Goal: Task Accomplishment & Management: Manage account settings

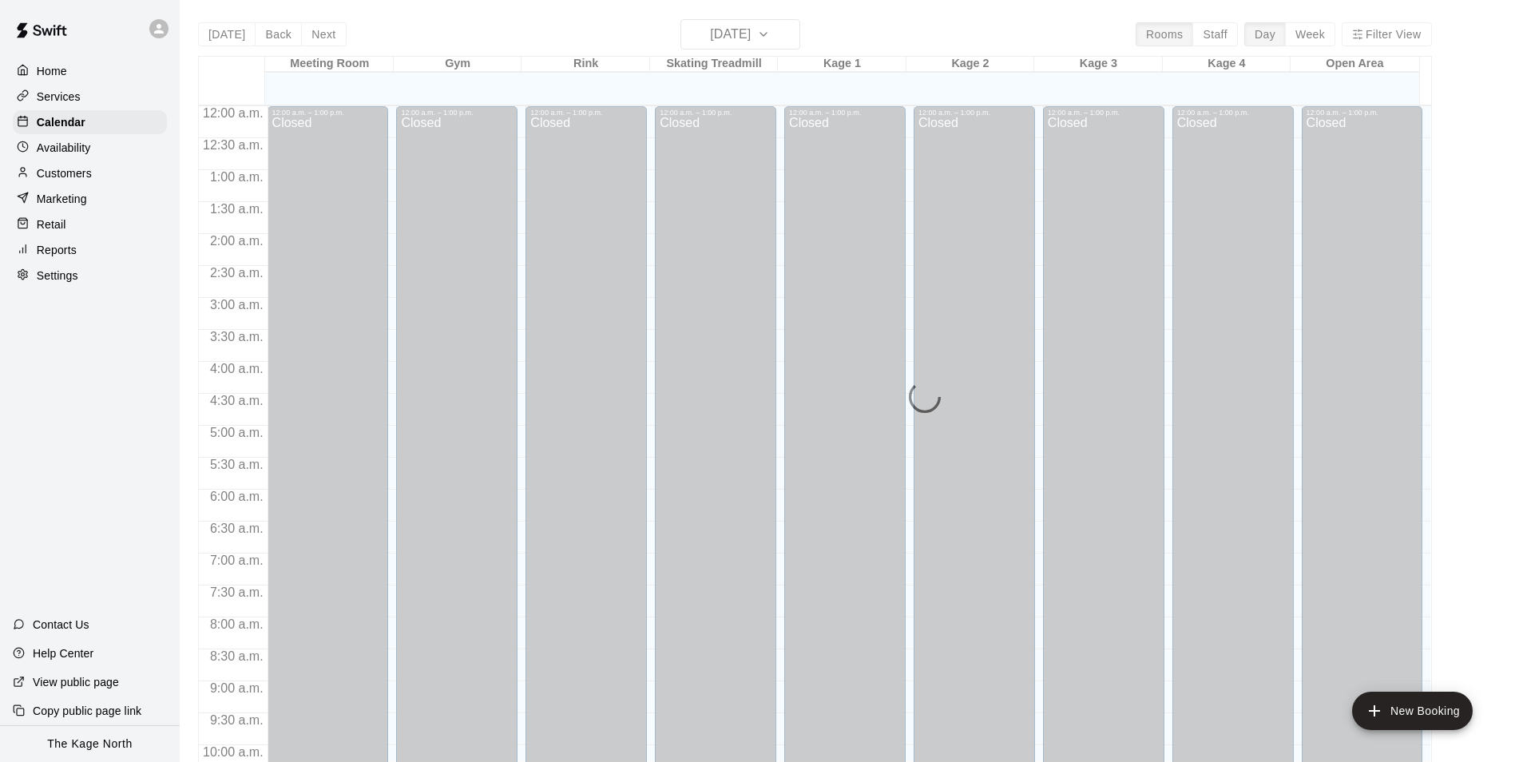
scroll to position [719, 0]
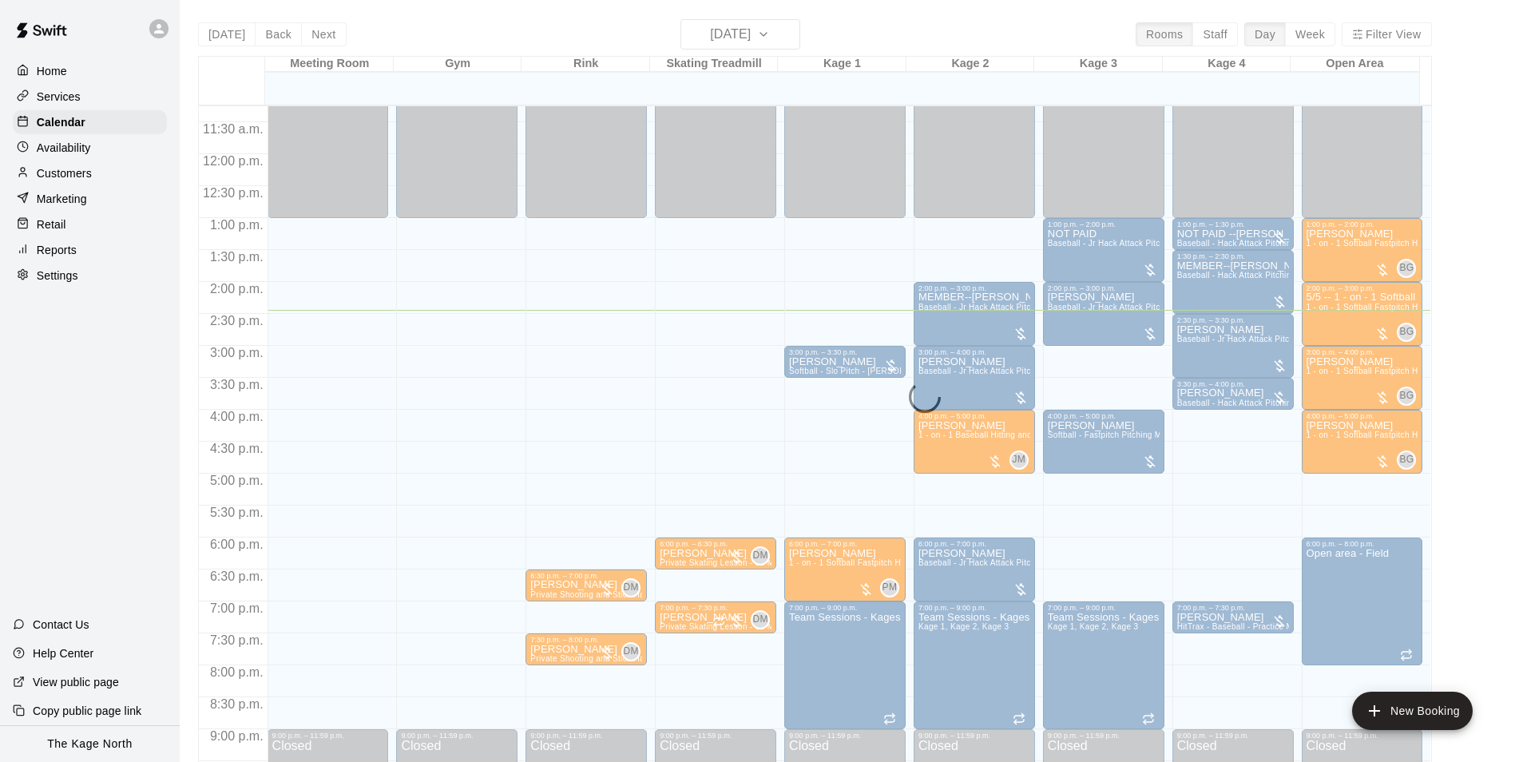
click at [458, 33] on div "[DATE] Back [DATE][DATE] Rooms Staff Day Week Filter View Meeting Room 14 Thu G…" at bounding box center [815, 400] width 1234 height 762
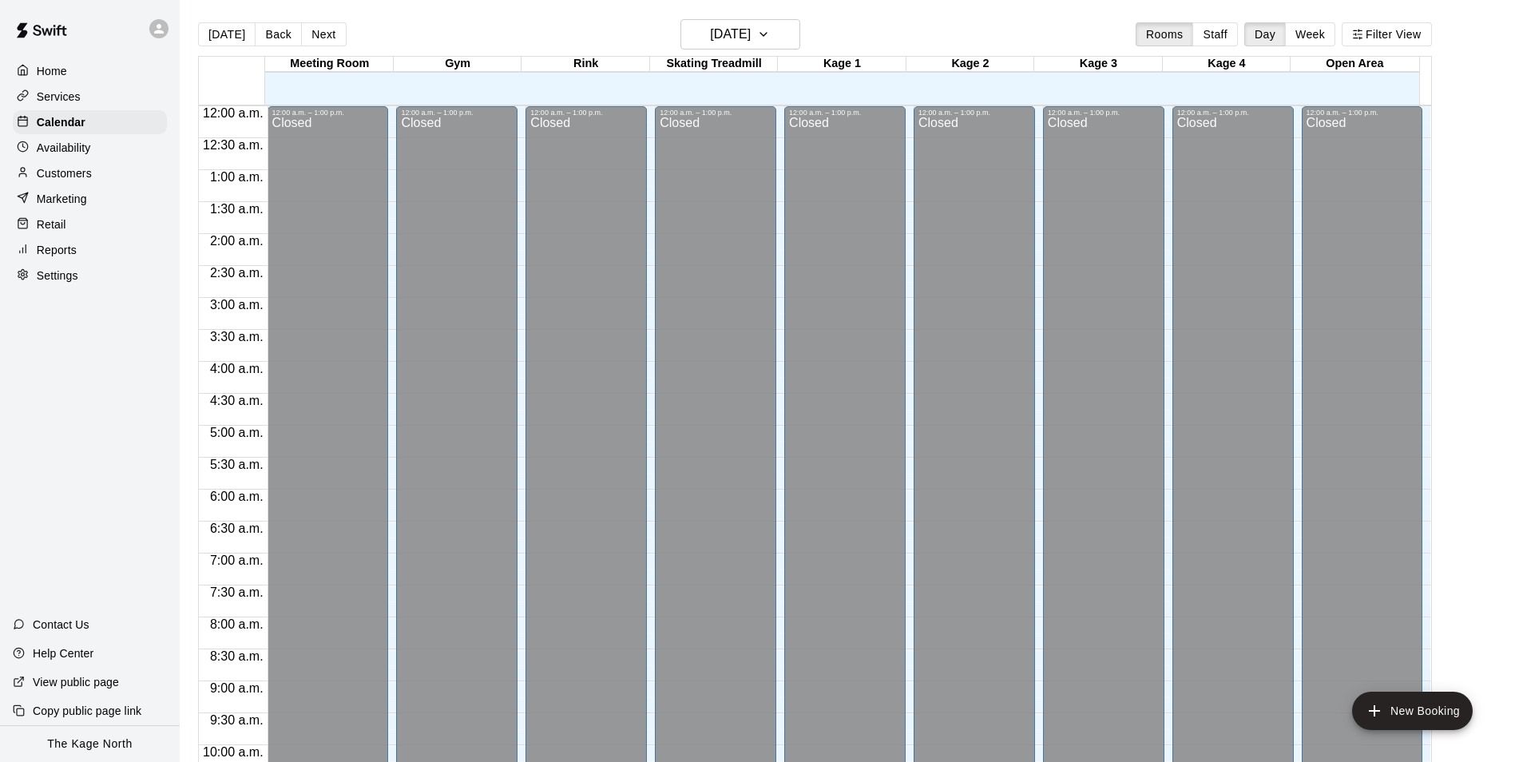
scroll to position [811, 0]
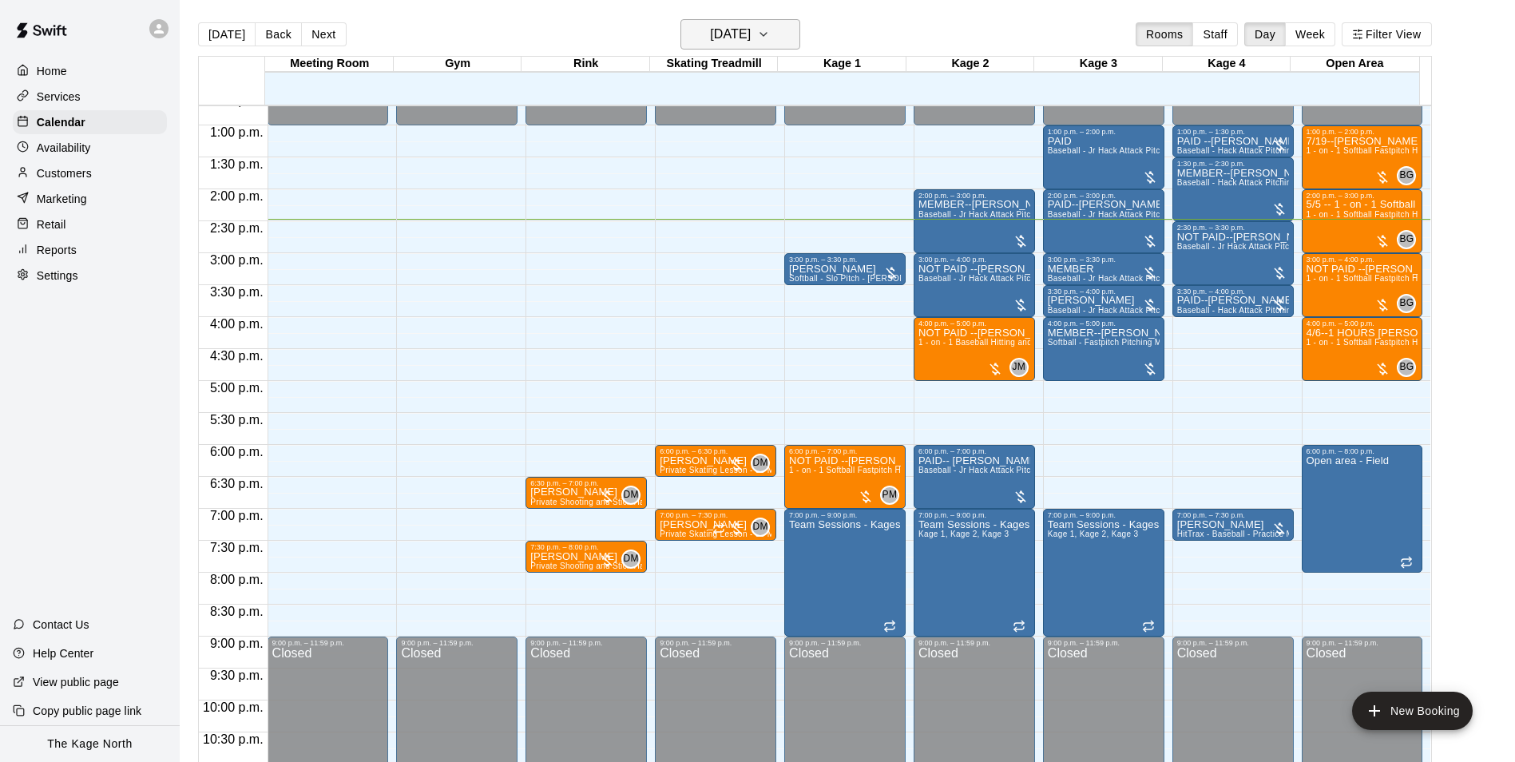
click at [751, 29] on h6 "[DATE]" at bounding box center [730, 34] width 41 height 22
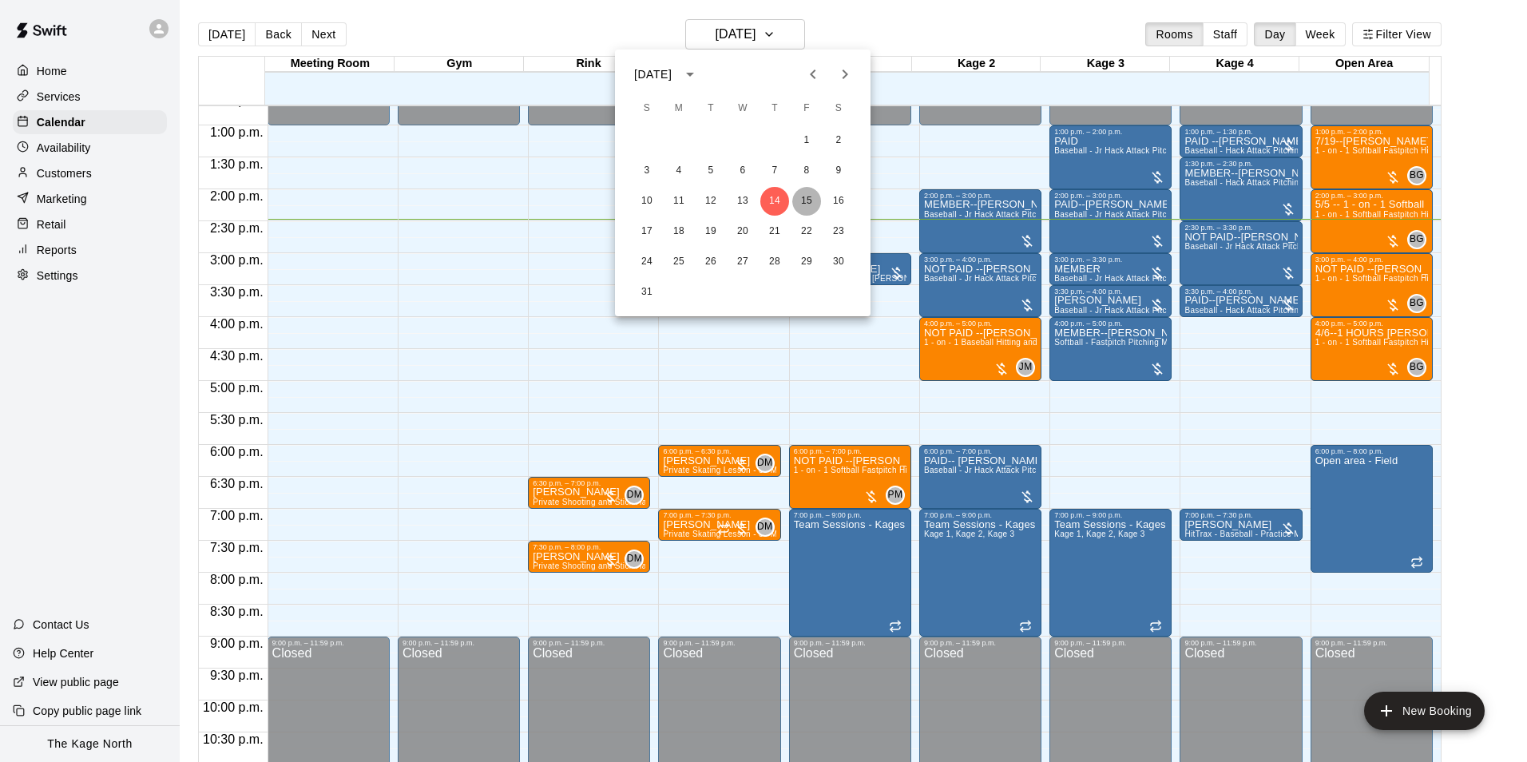
click at [802, 197] on button "15" at bounding box center [806, 201] width 29 height 29
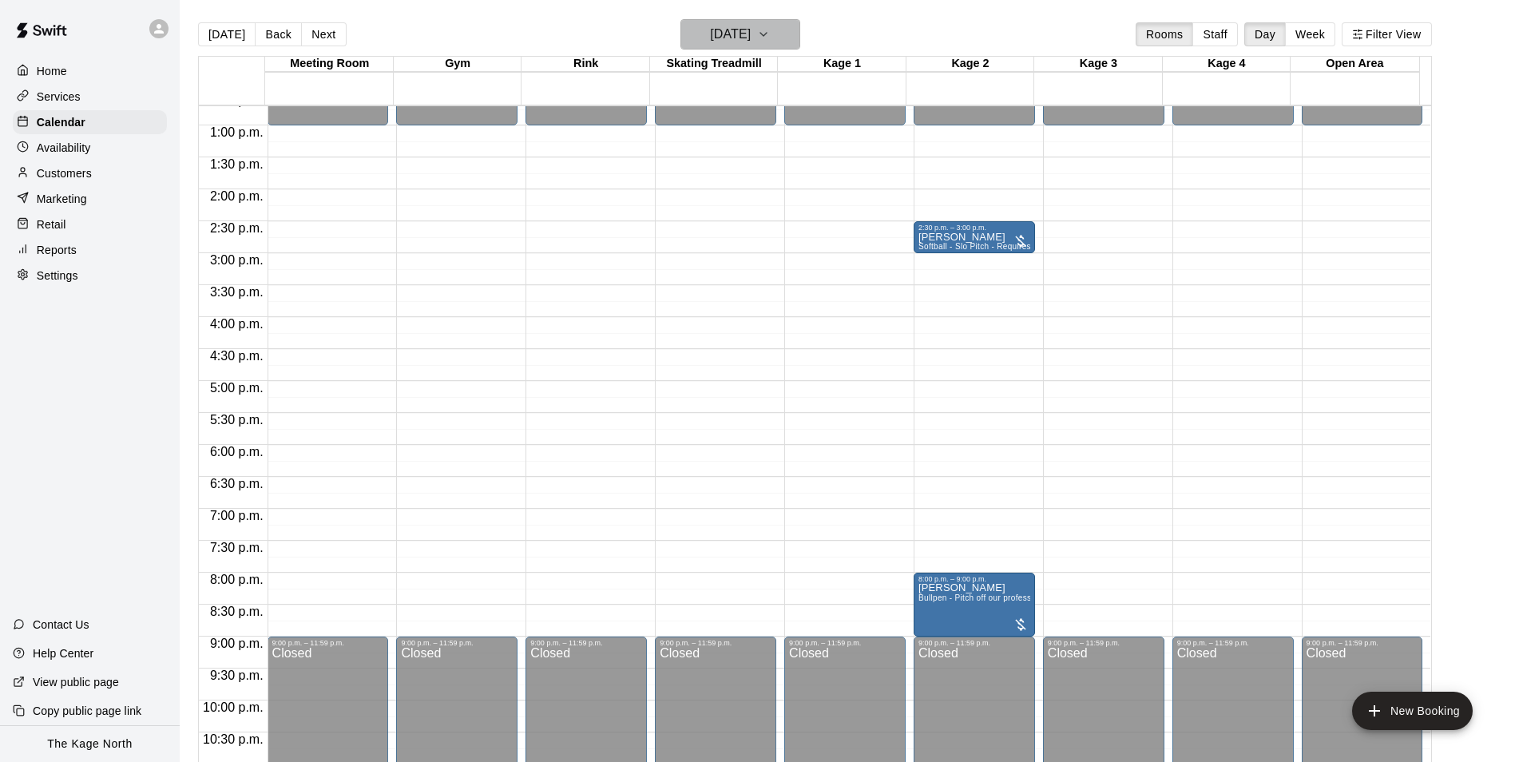
click at [751, 34] on h6 "Friday Aug 15" at bounding box center [730, 34] width 41 height 22
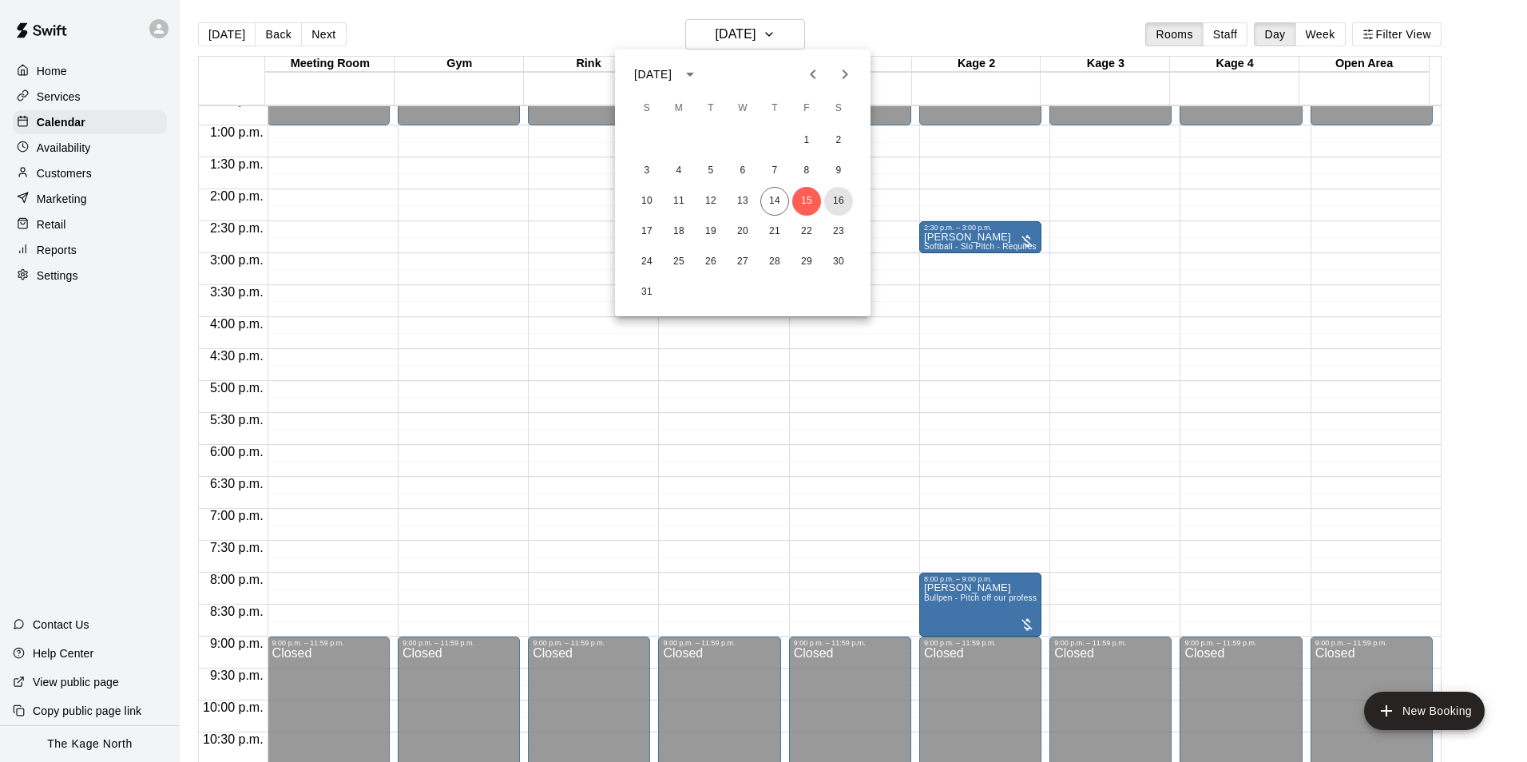
click at [829, 194] on button "16" at bounding box center [838, 201] width 29 height 29
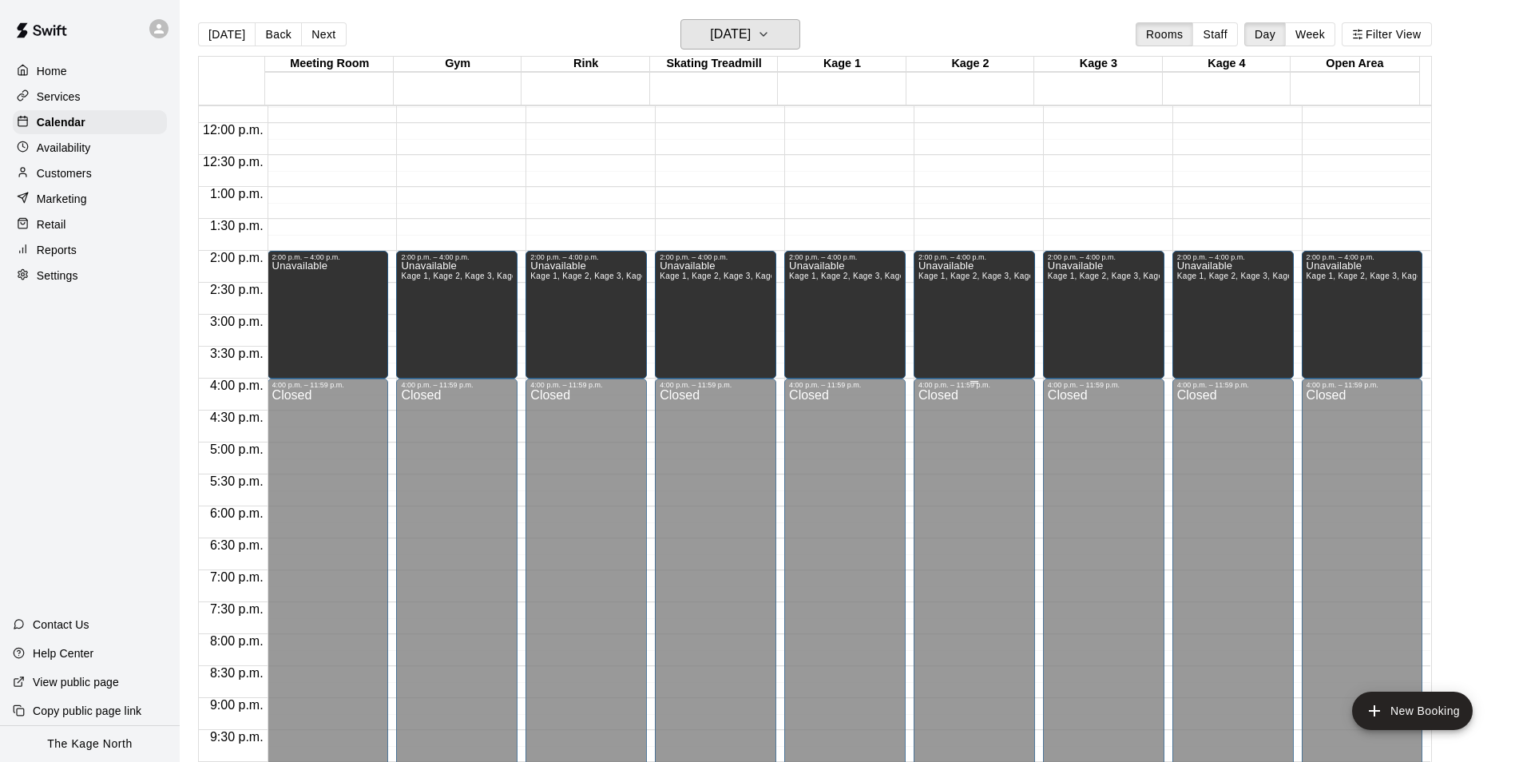
scroll to position [572, 0]
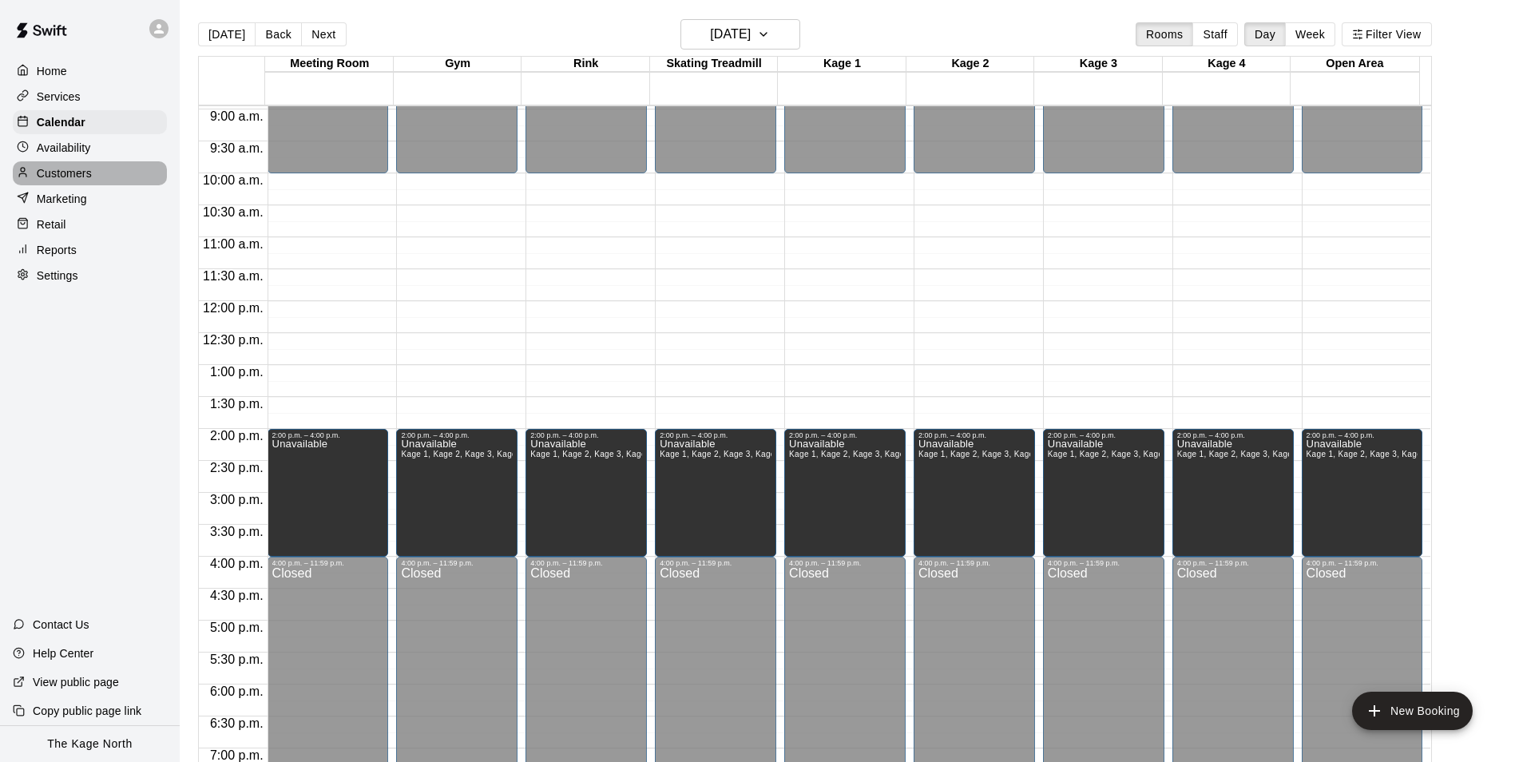
click at [79, 185] on div "Customers" at bounding box center [90, 173] width 154 height 24
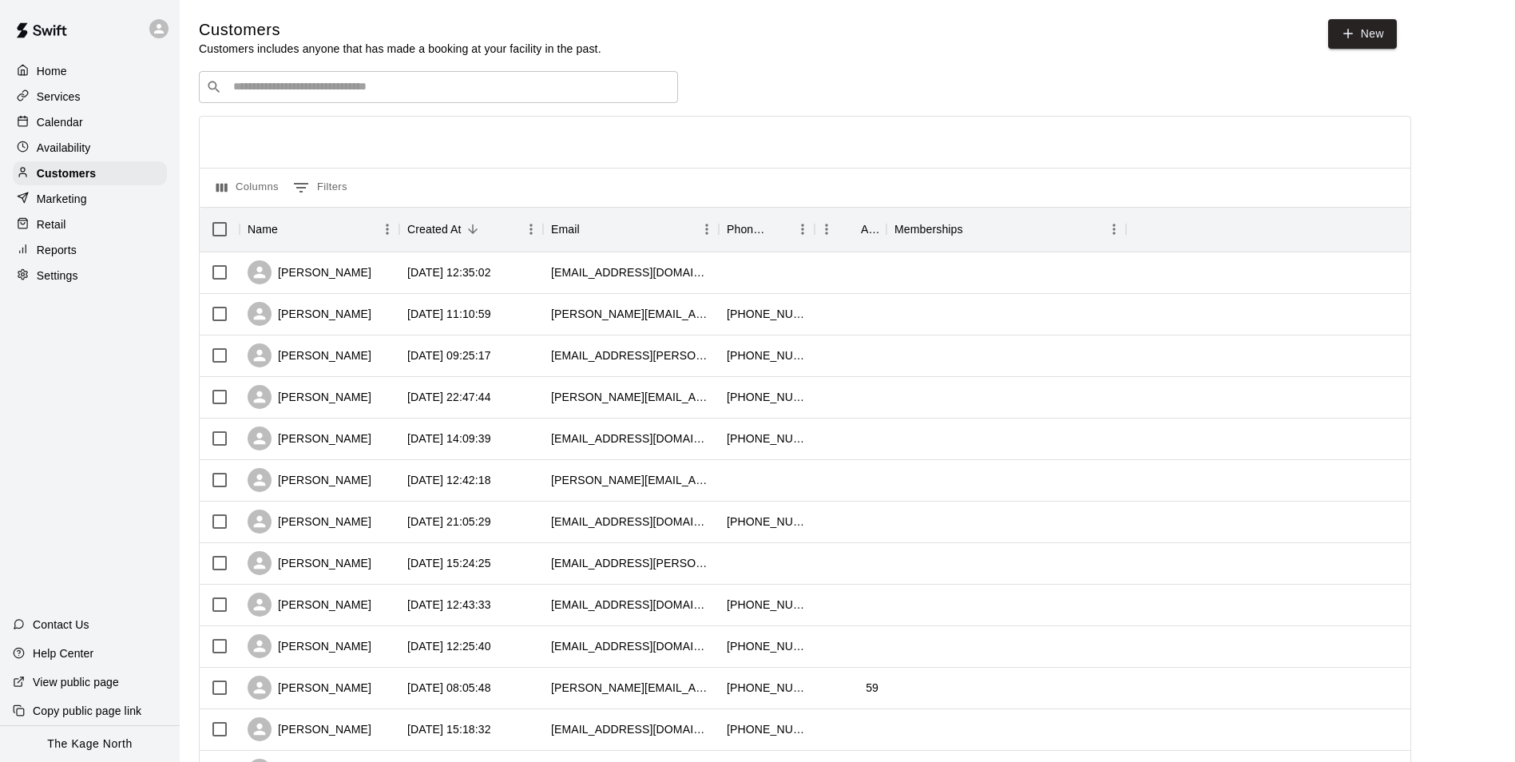
click at [75, 115] on div "Calendar" at bounding box center [90, 122] width 154 height 24
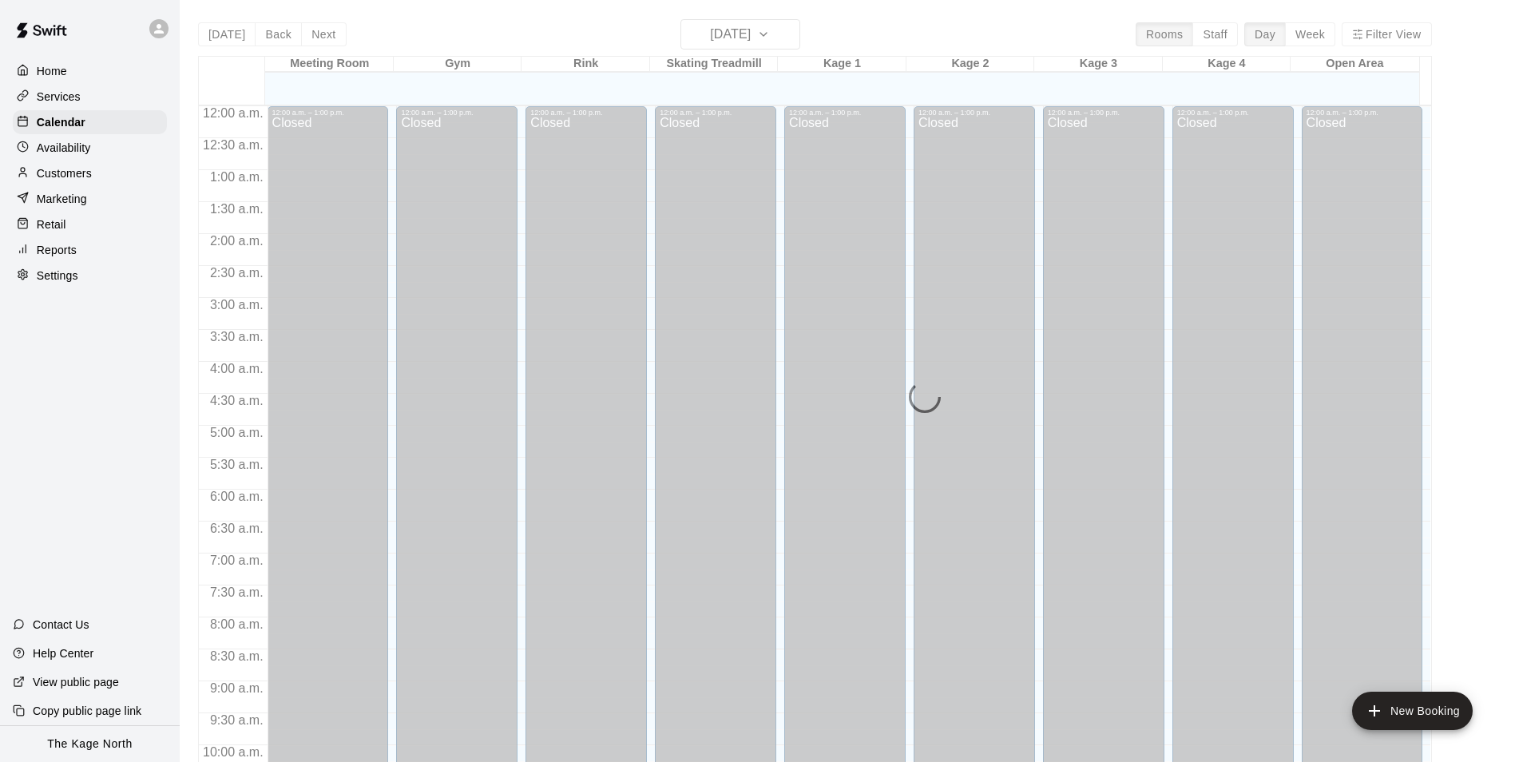
scroll to position [811, 0]
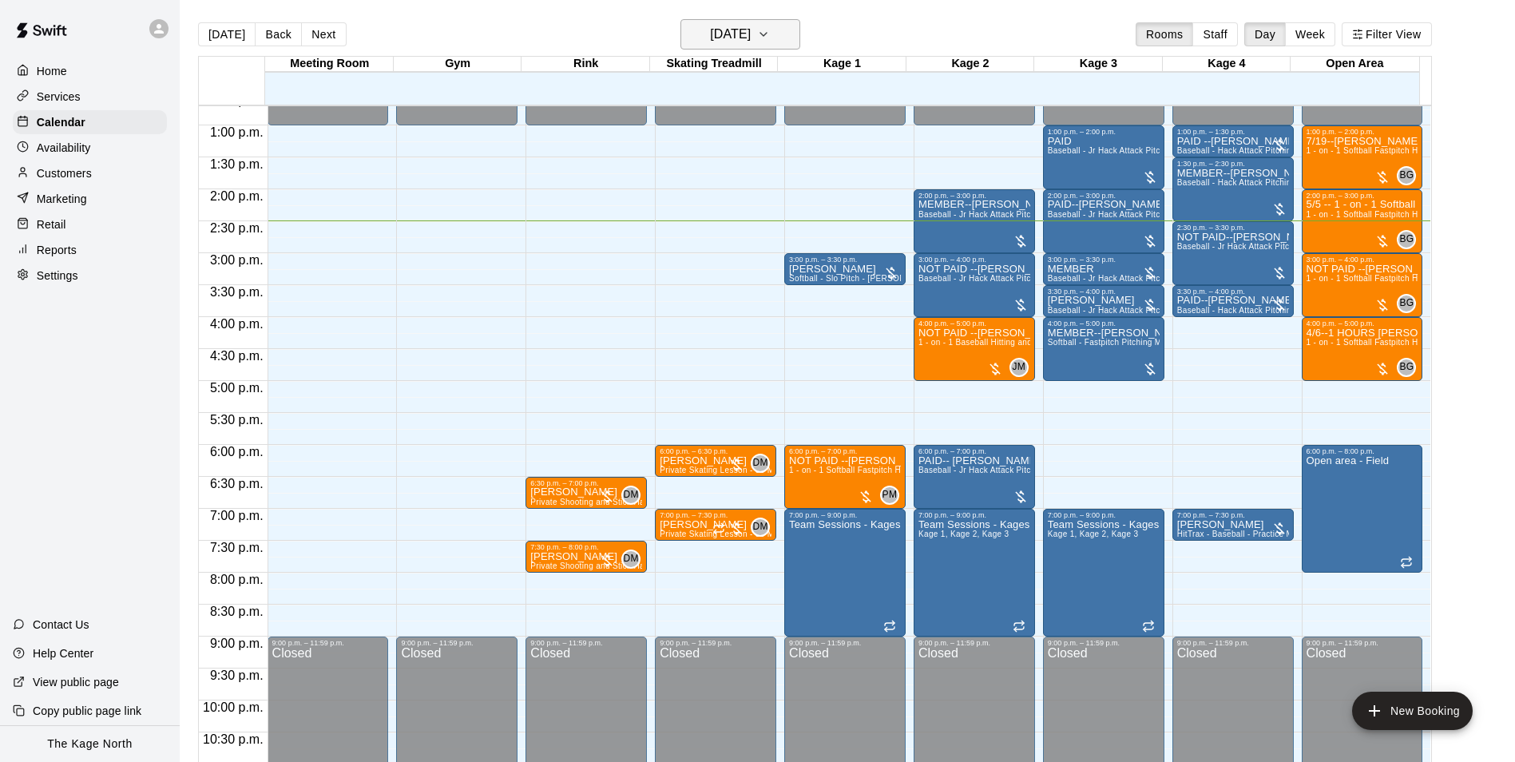
click at [751, 33] on h6 "[DATE]" at bounding box center [730, 34] width 41 height 22
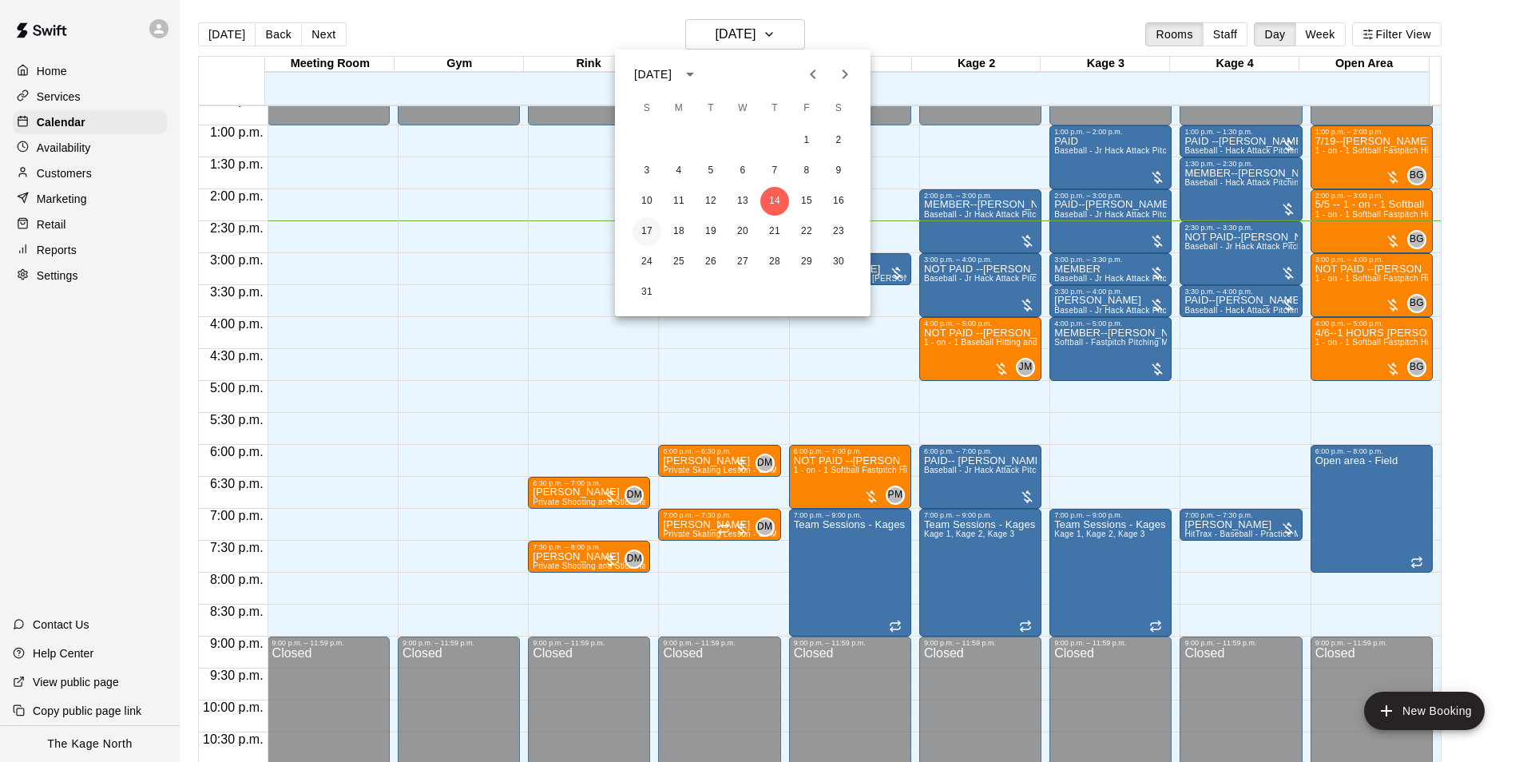
click at [640, 231] on button "17" at bounding box center [647, 231] width 29 height 29
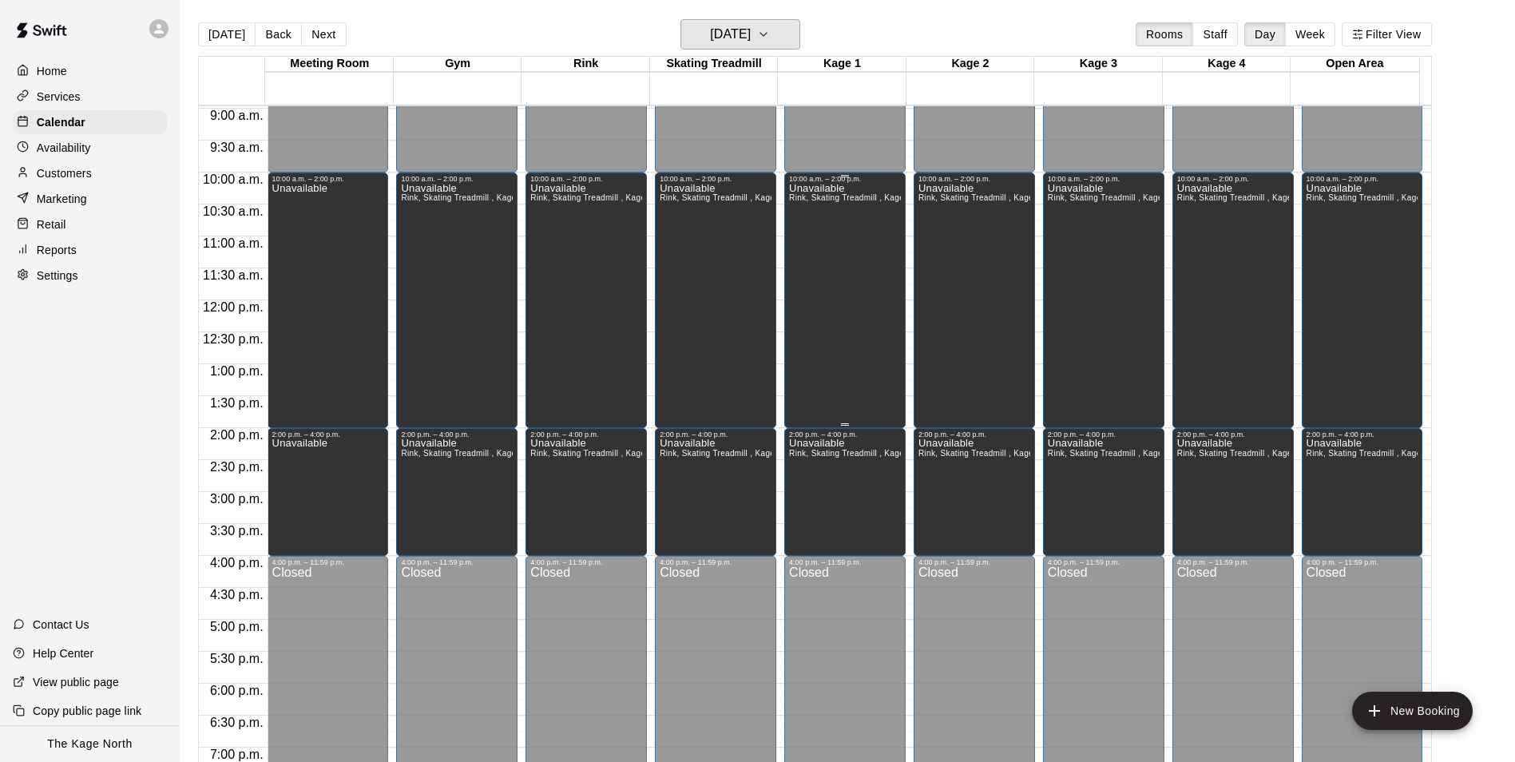
scroll to position [572, 0]
click at [751, 37] on h6 "Sunday Aug 17" at bounding box center [730, 34] width 41 height 22
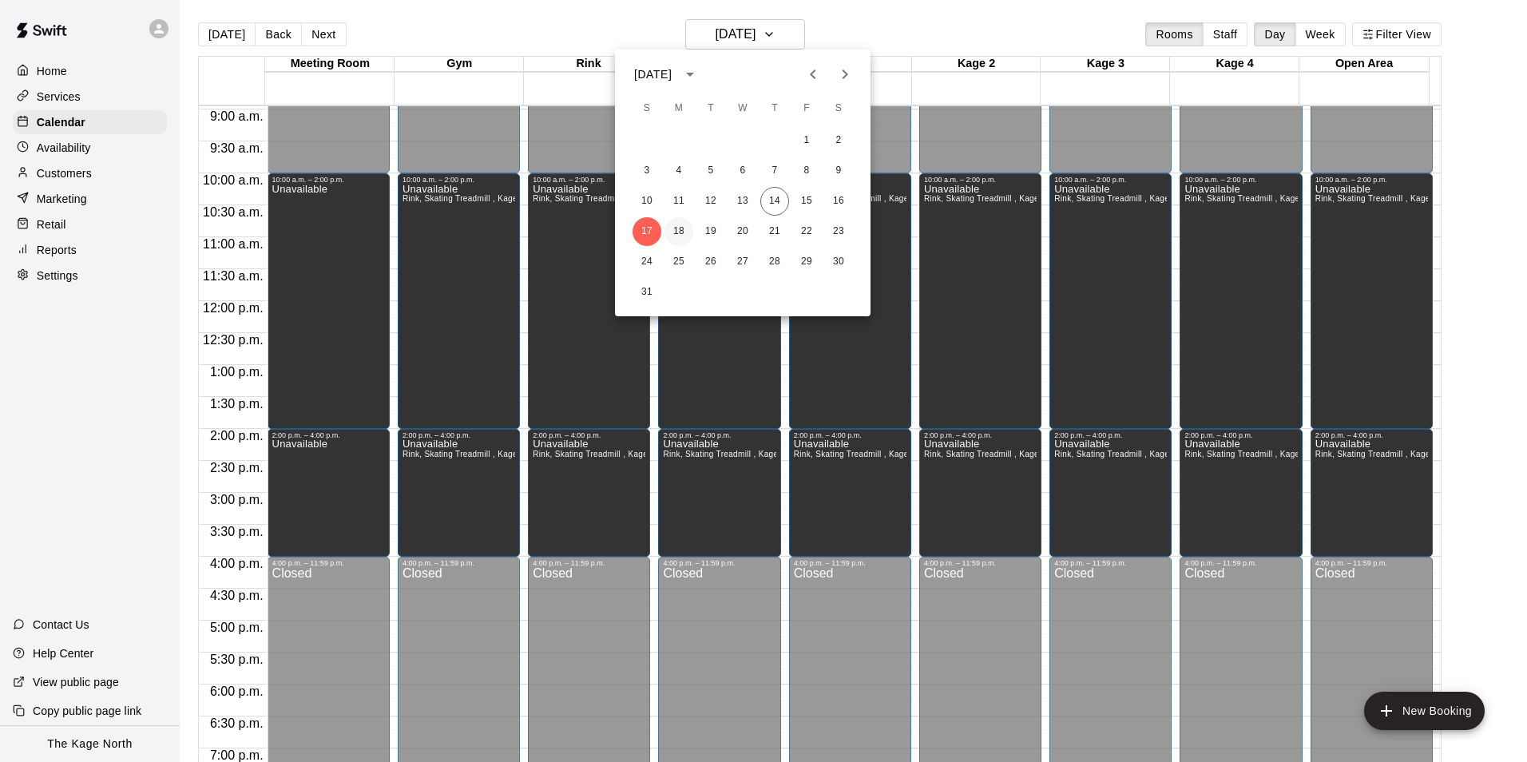
click at [682, 231] on button "18" at bounding box center [678, 231] width 29 height 29
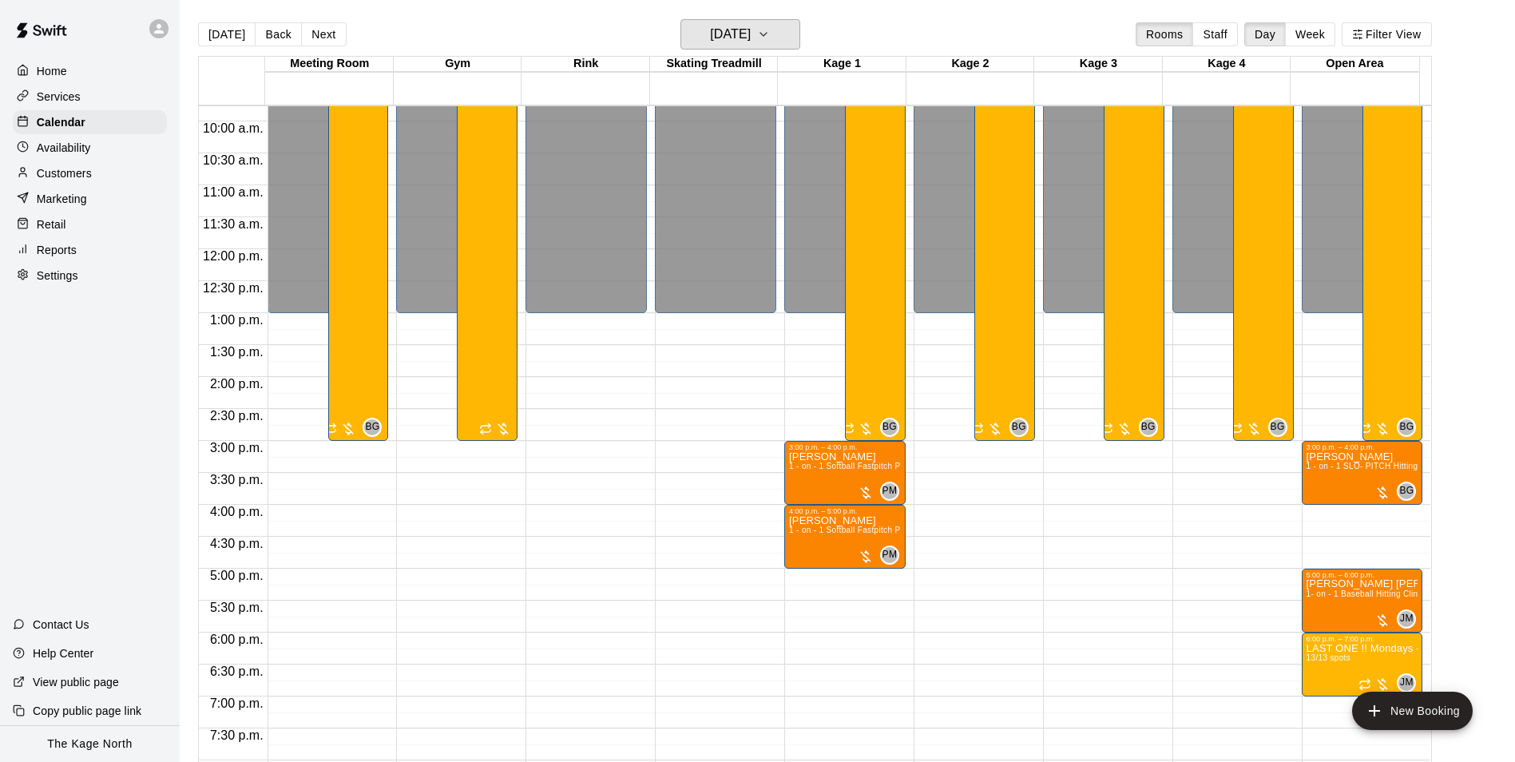
scroll to position [652, 0]
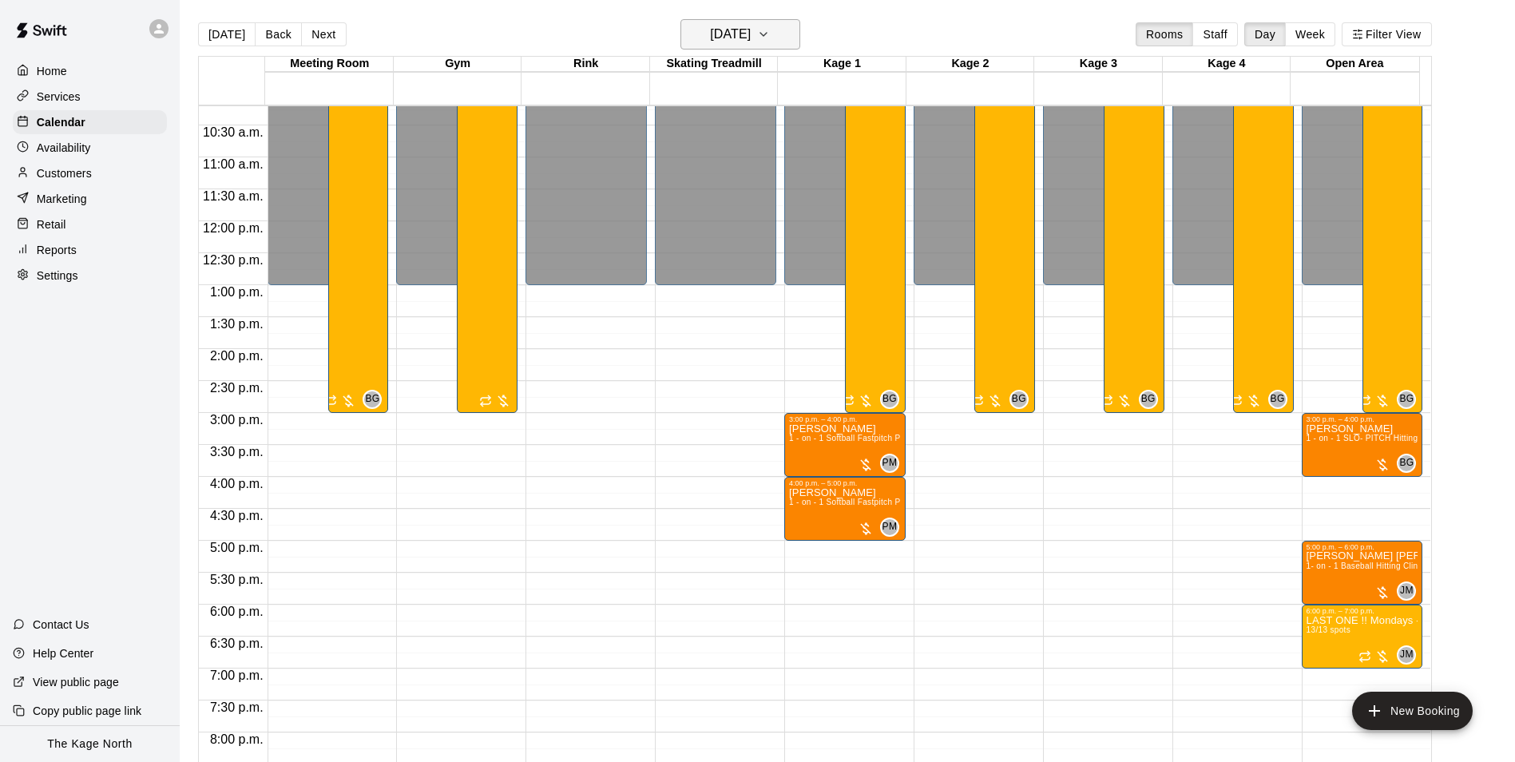
click at [751, 35] on h6 "Monday Aug 18" at bounding box center [730, 34] width 41 height 22
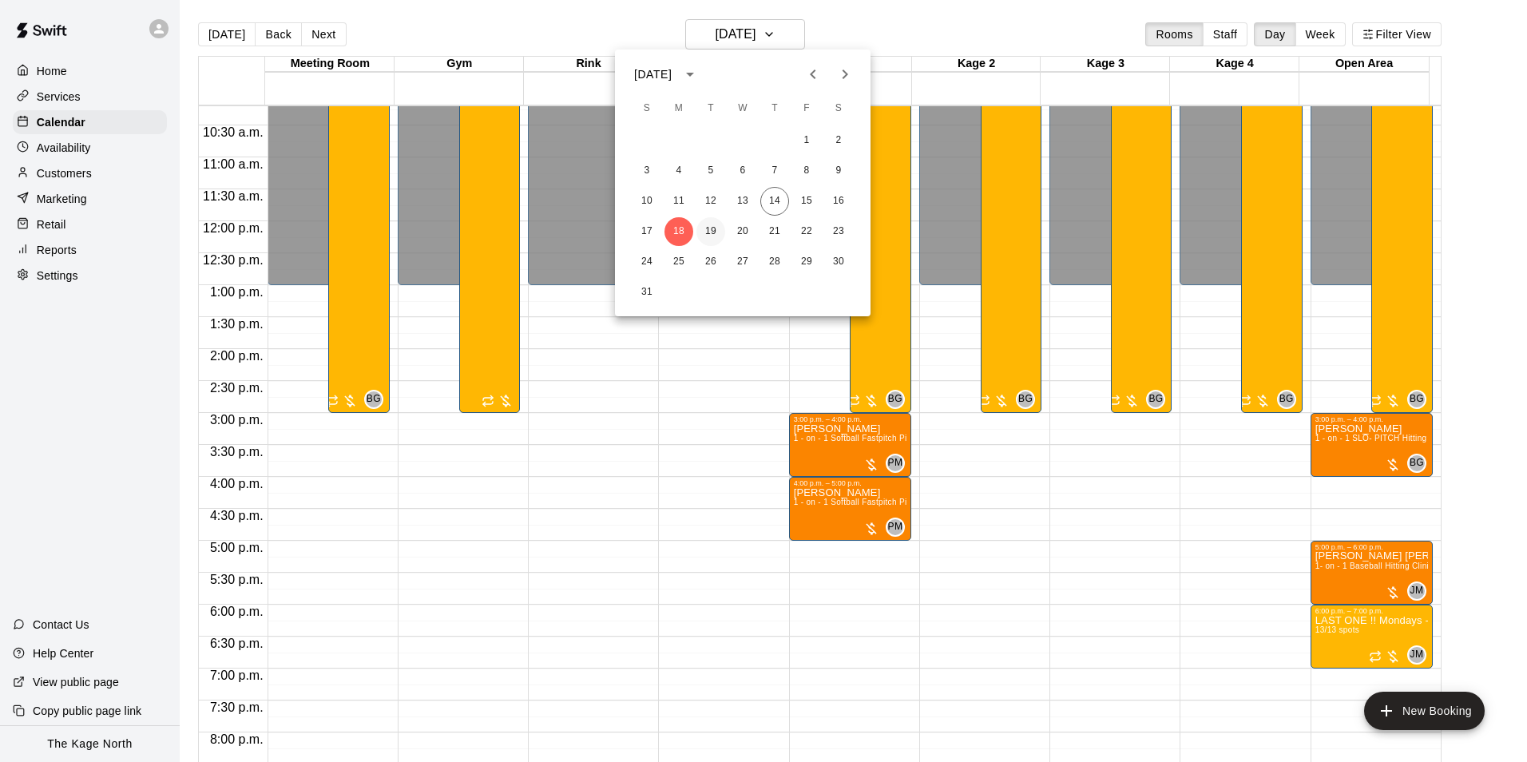
drag, startPoint x: 704, startPoint y: 231, endPoint x: 1148, endPoint y: 498, distance: 518.0
click at [703, 231] on button "19" at bounding box center [710, 231] width 29 height 29
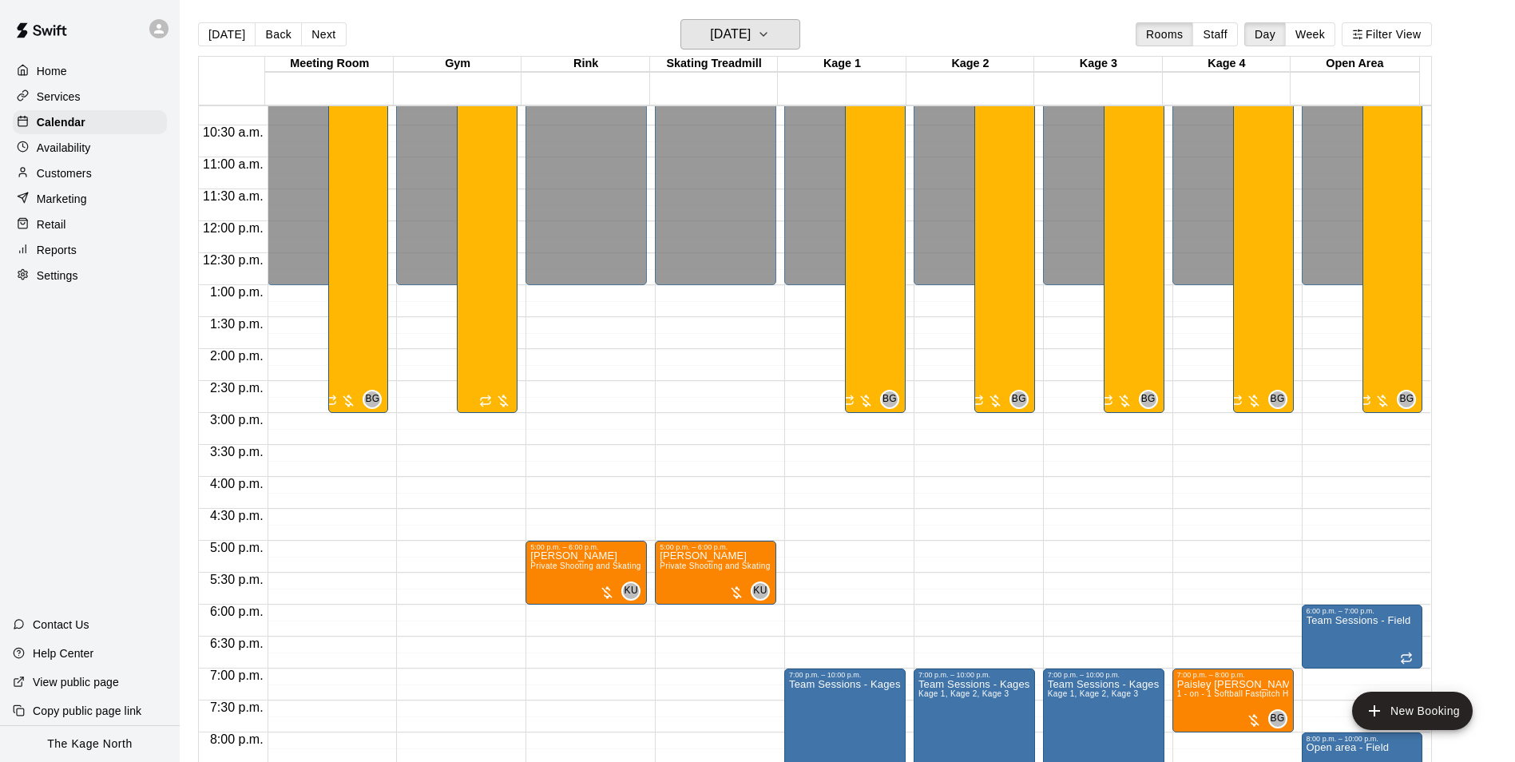
scroll to position [811, 0]
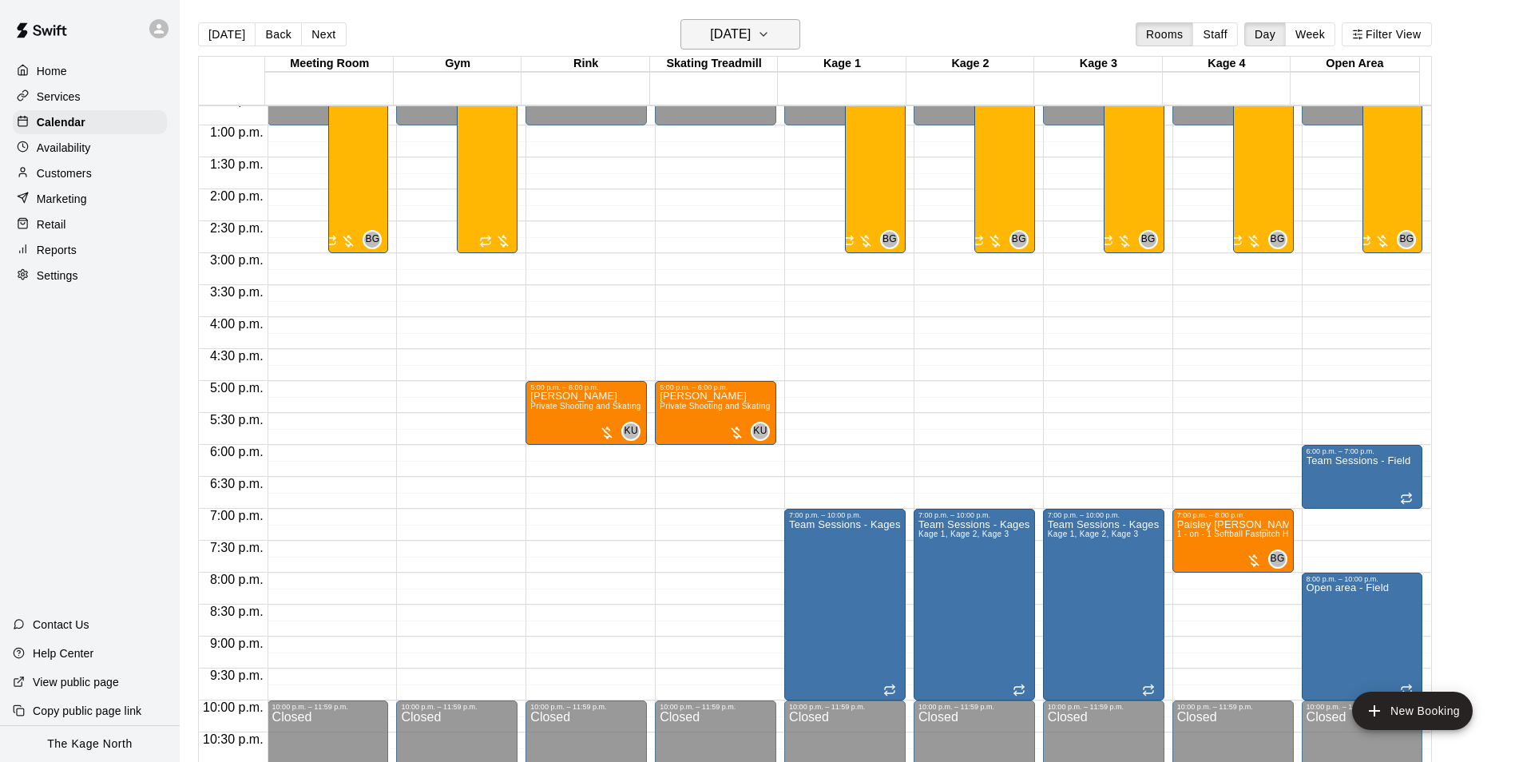
click at [751, 27] on h6 "Tuesday Aug 19" at bounding box center [730, 34] width 41 height 22
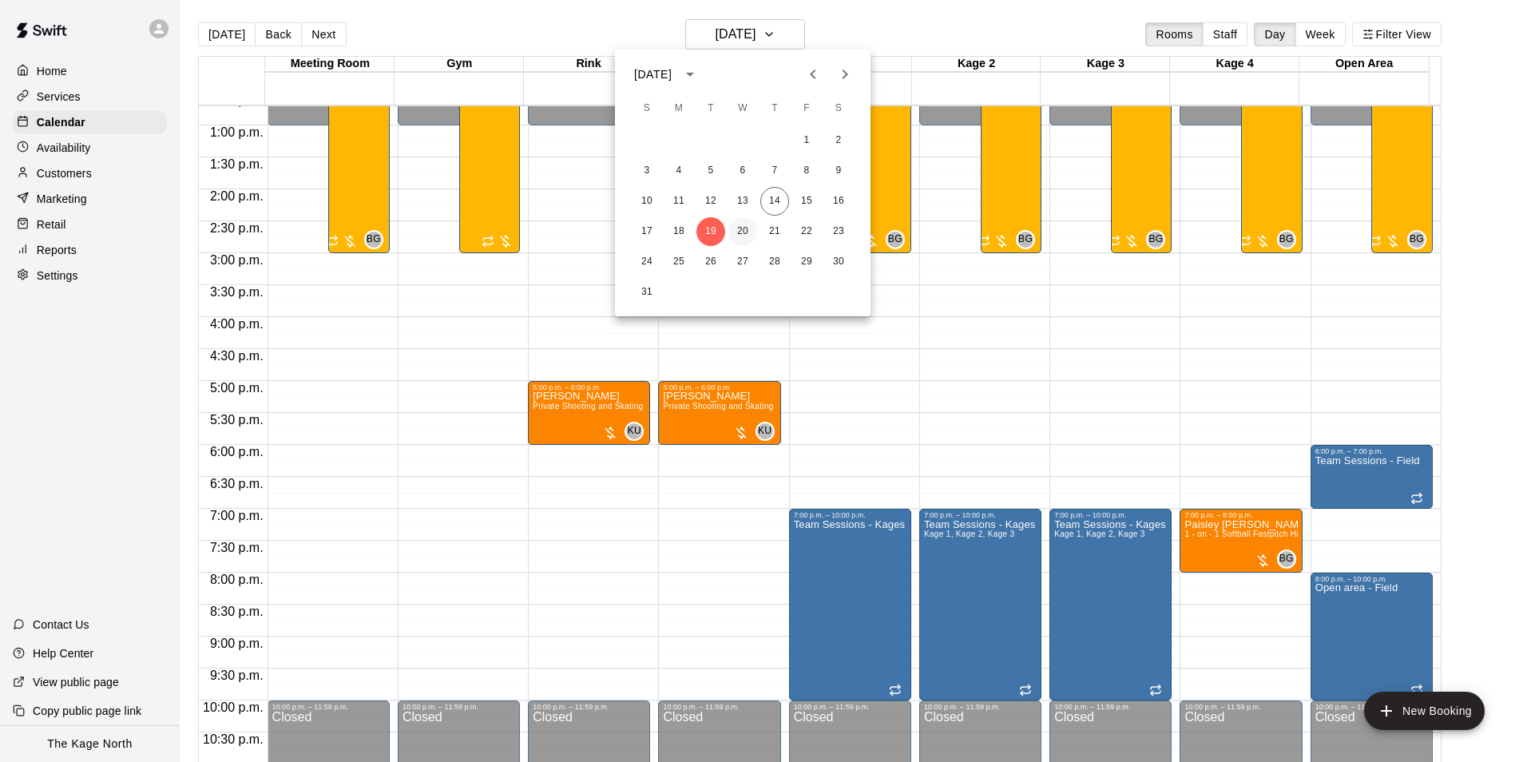
click at [738, 231] on button "20" at bounding box center [742, 231] width 29 height 29
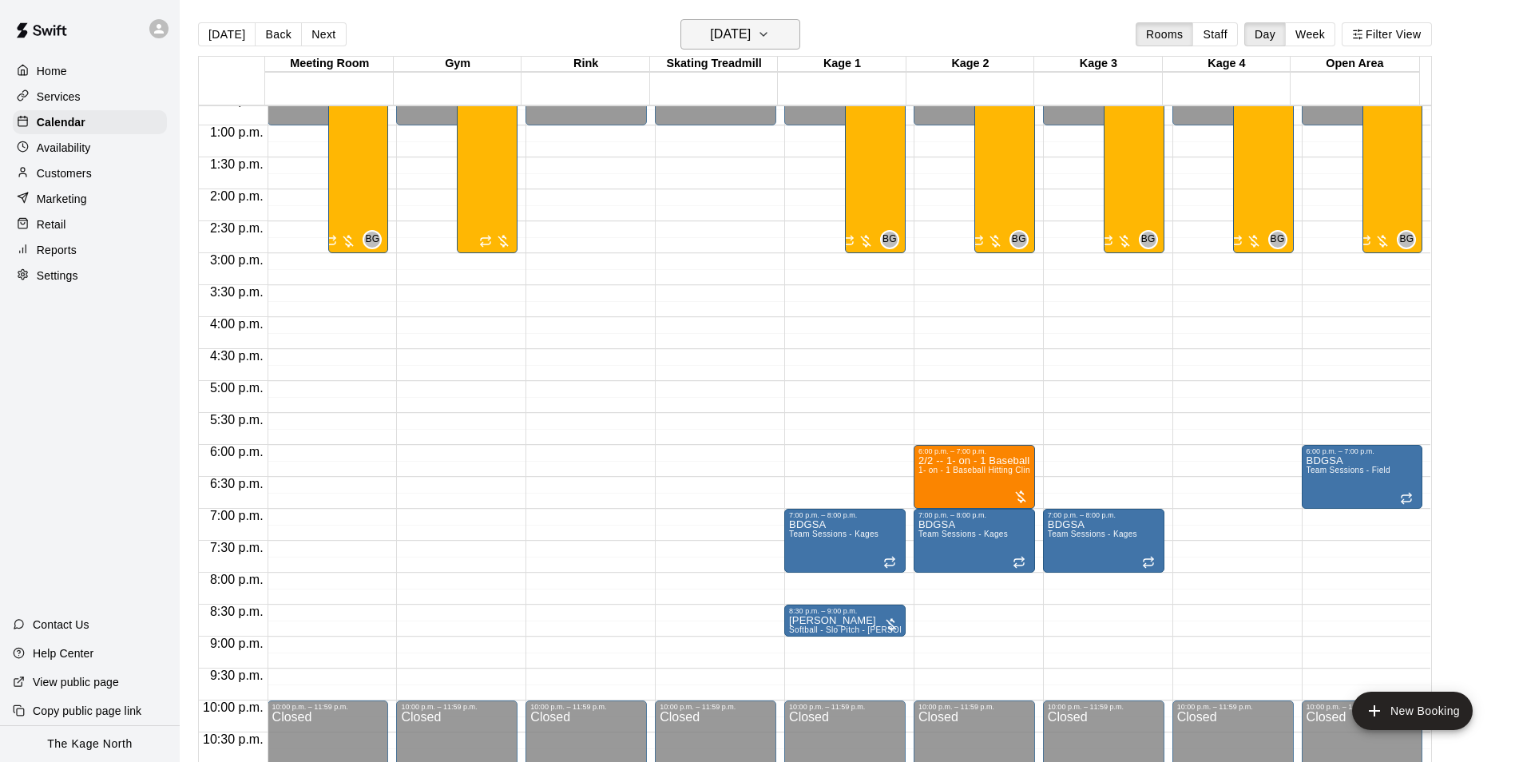
click at [751, 30] on h6 "Wednesday Aug 20" at bounding box center [730, 34] width 41 height 22
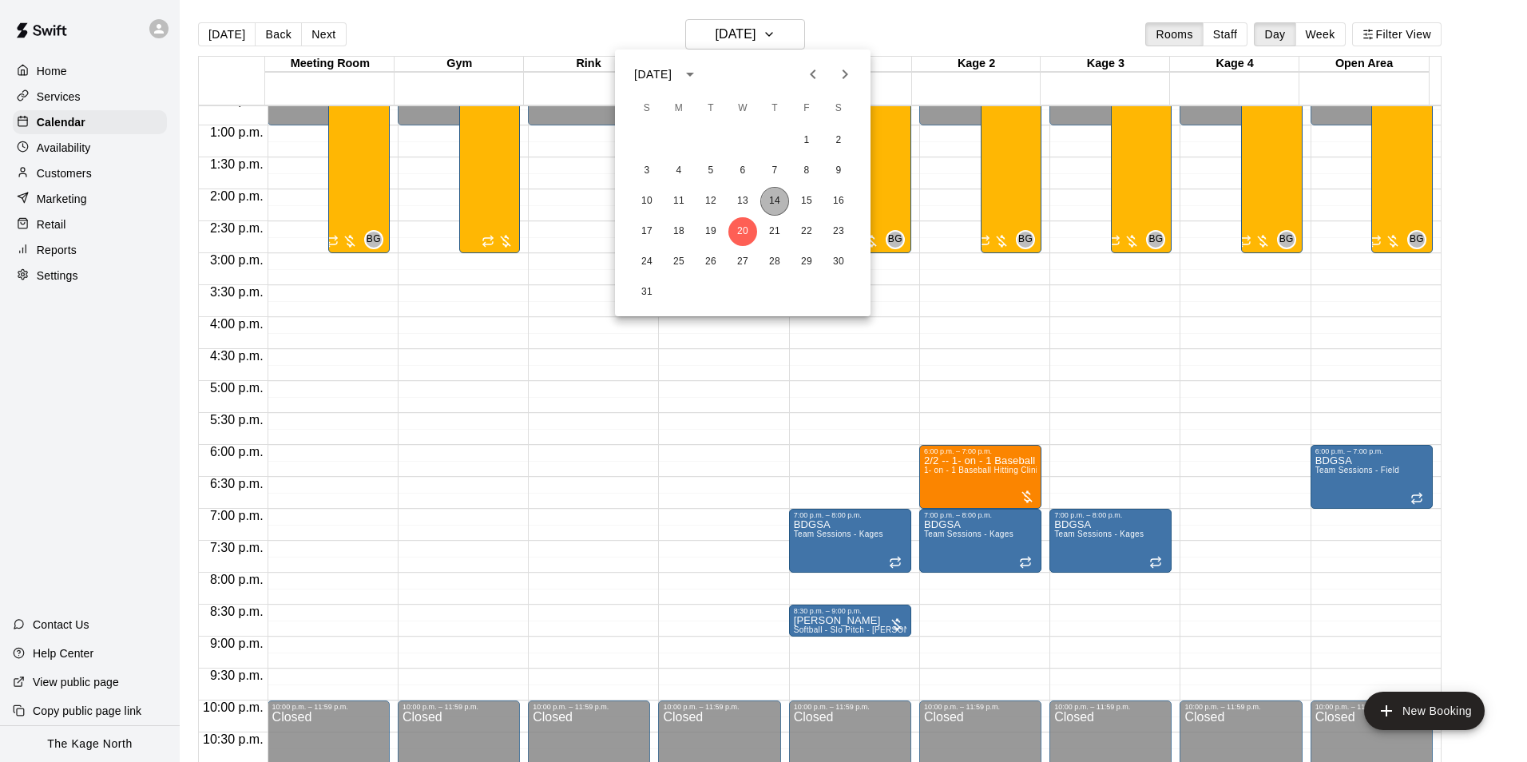
click at [775, 192] on button "14" at bounding box center [774, 201] width 29 height 29
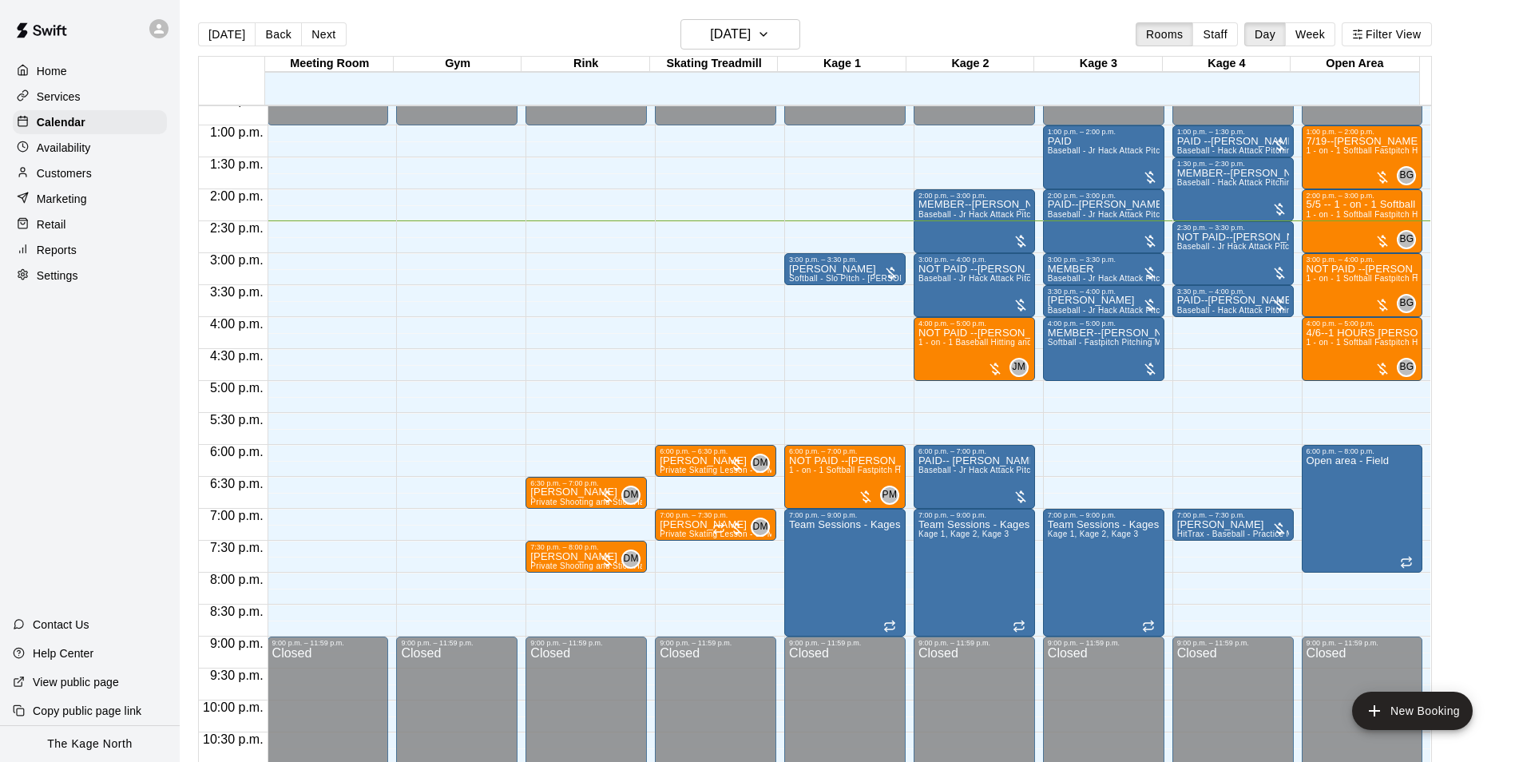
click at [921, 30] on div "Today Back Next Thursday Aug 14 Rooms Staff Day Week Filter View" at bounding box center [815, 37] width 1234 height 37
drag, startPoint x: 532, startPoint y: 31, endPoint x: 620, endPoint y: 26, distance: 88.0
click at [532, 31] on div "Today Back Next Thursday Aug 14 Rooms Staff Day Week Filter View" at bounding box center [815, 37] width 1234 height 37
click at [751, 29] on h6 "[DATE]" at bounding box center [730, 34] width 41 height 22
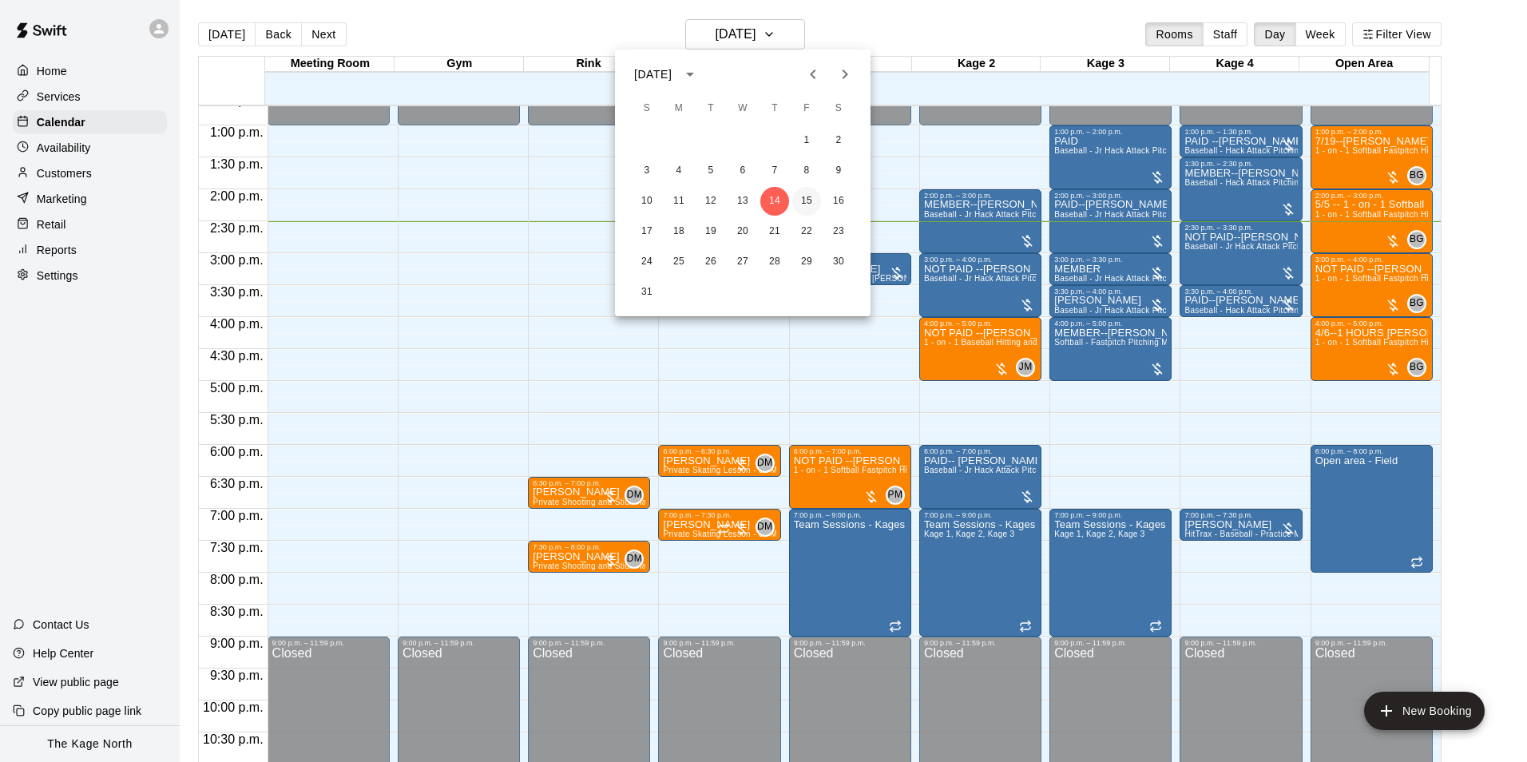
click at [804, 197] on button "15" at bounding box center [806, 201] width 29 height 29
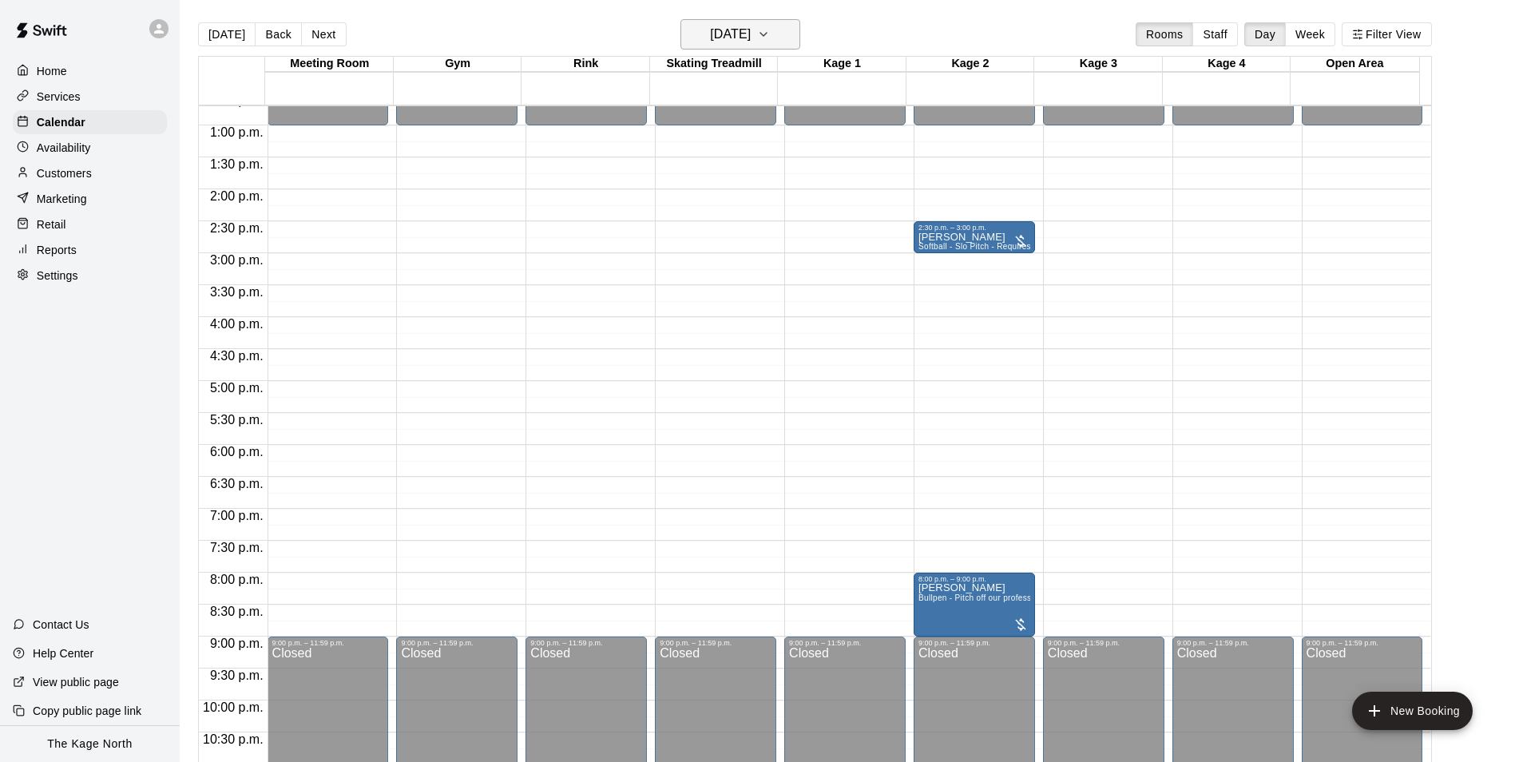
click at [751, 38] on h6 "Friday Aug 15" at bounding box center [730, 34] width 41 height 22
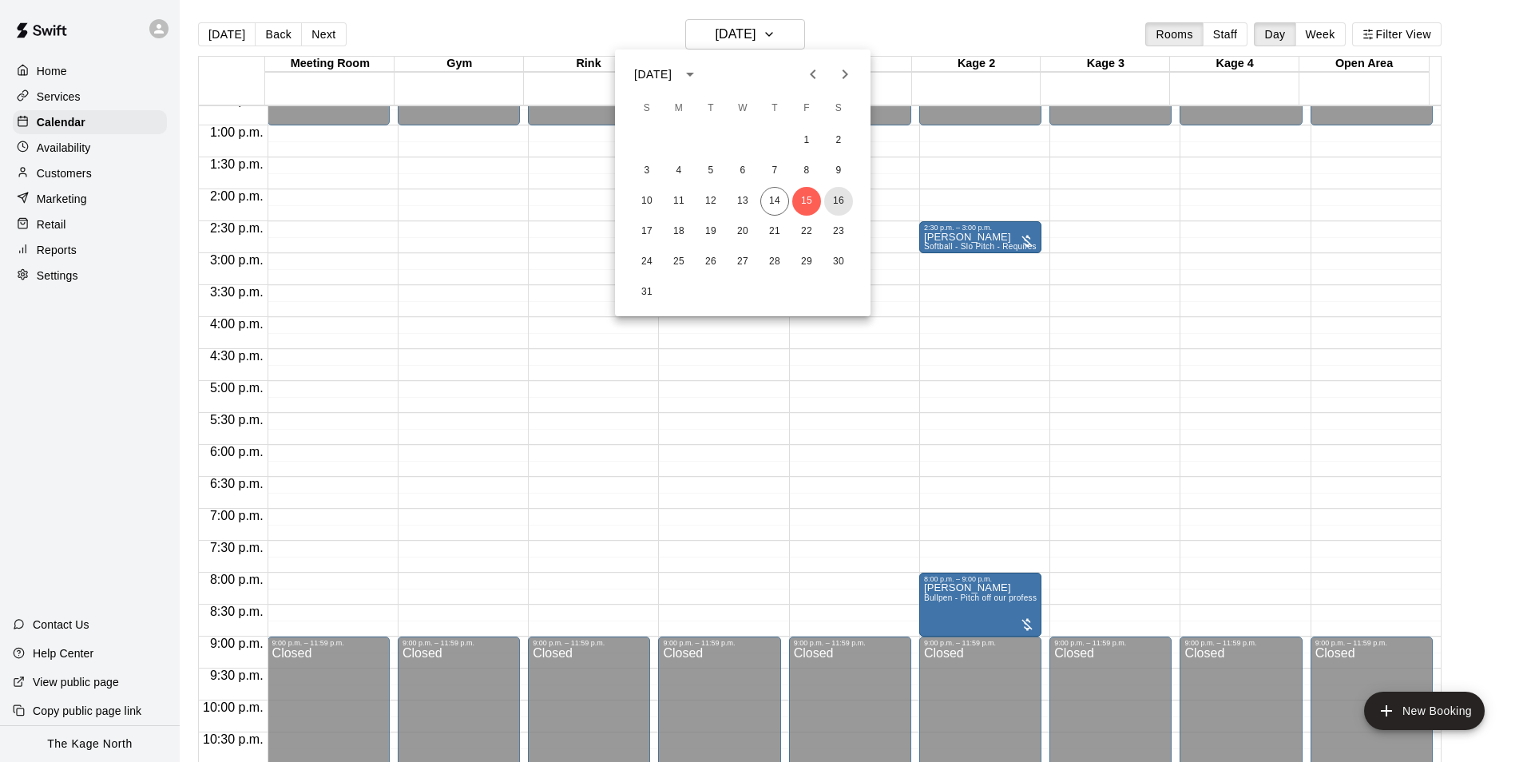
click at [835, 200] on button "16" at bounding box center [838, 201] width 29 height 29
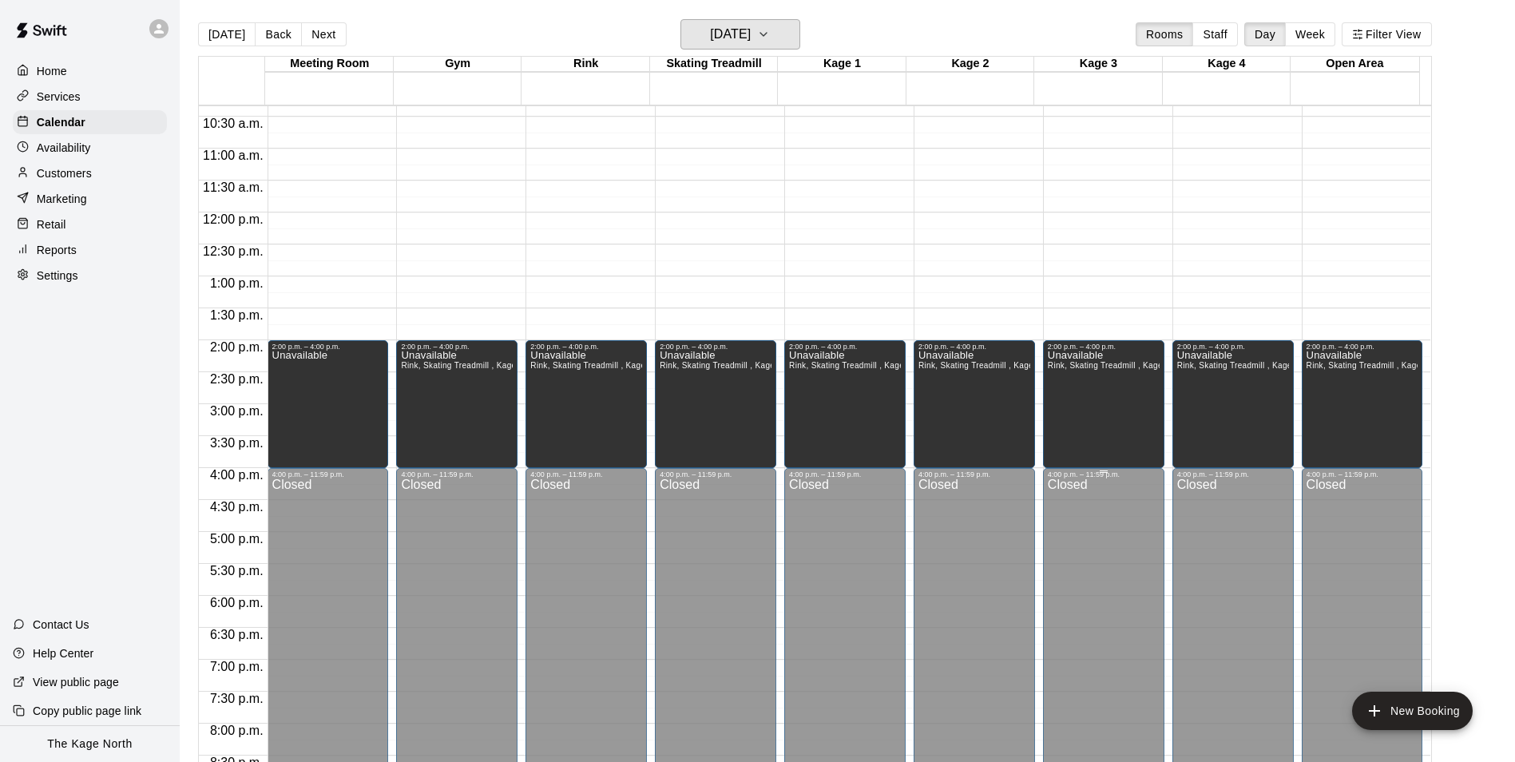
scroll to position [492, 0]
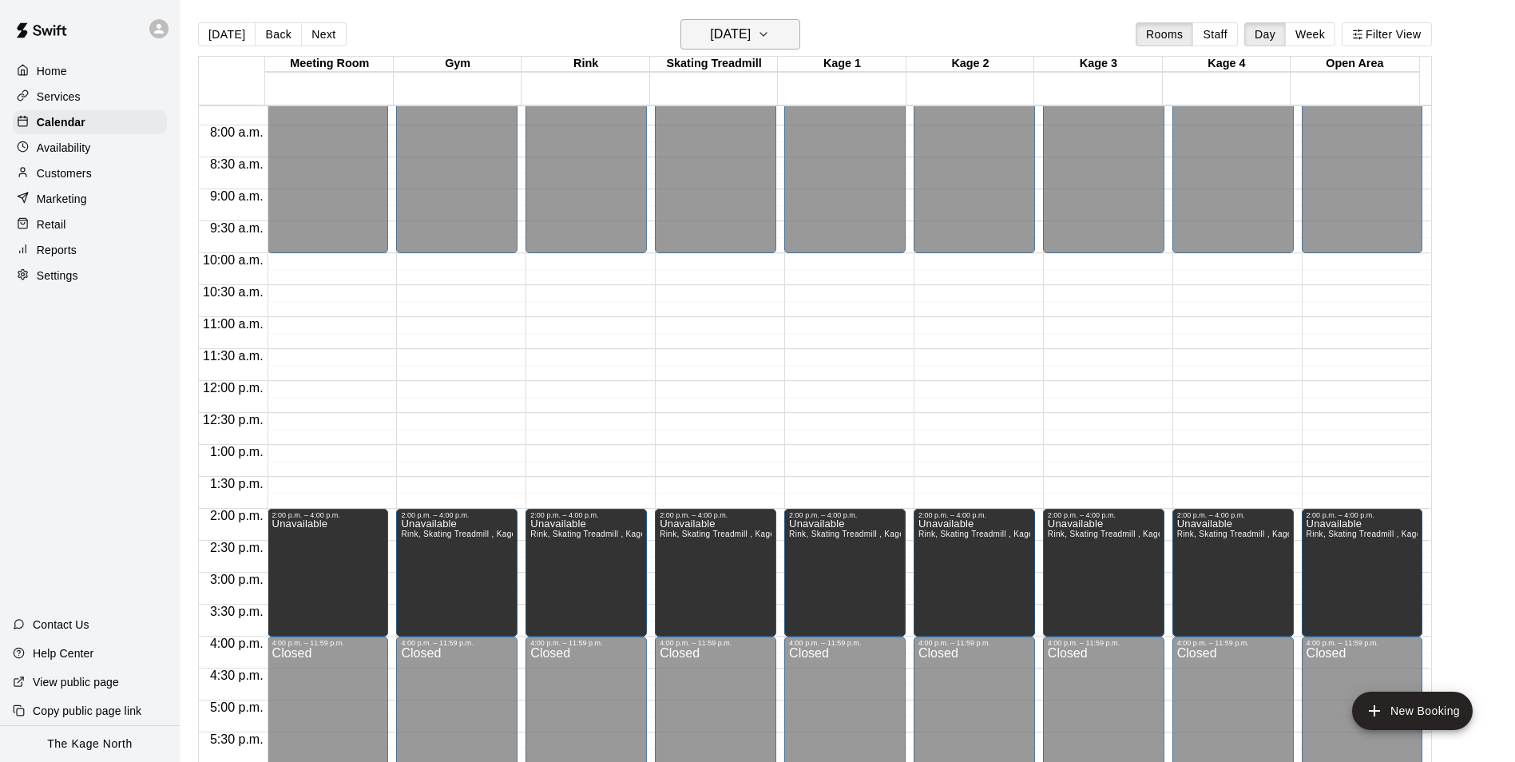
click at [751, 34] on h6 "Saturday Aug 16" at bounding box center [730, 34] width 41 height 22
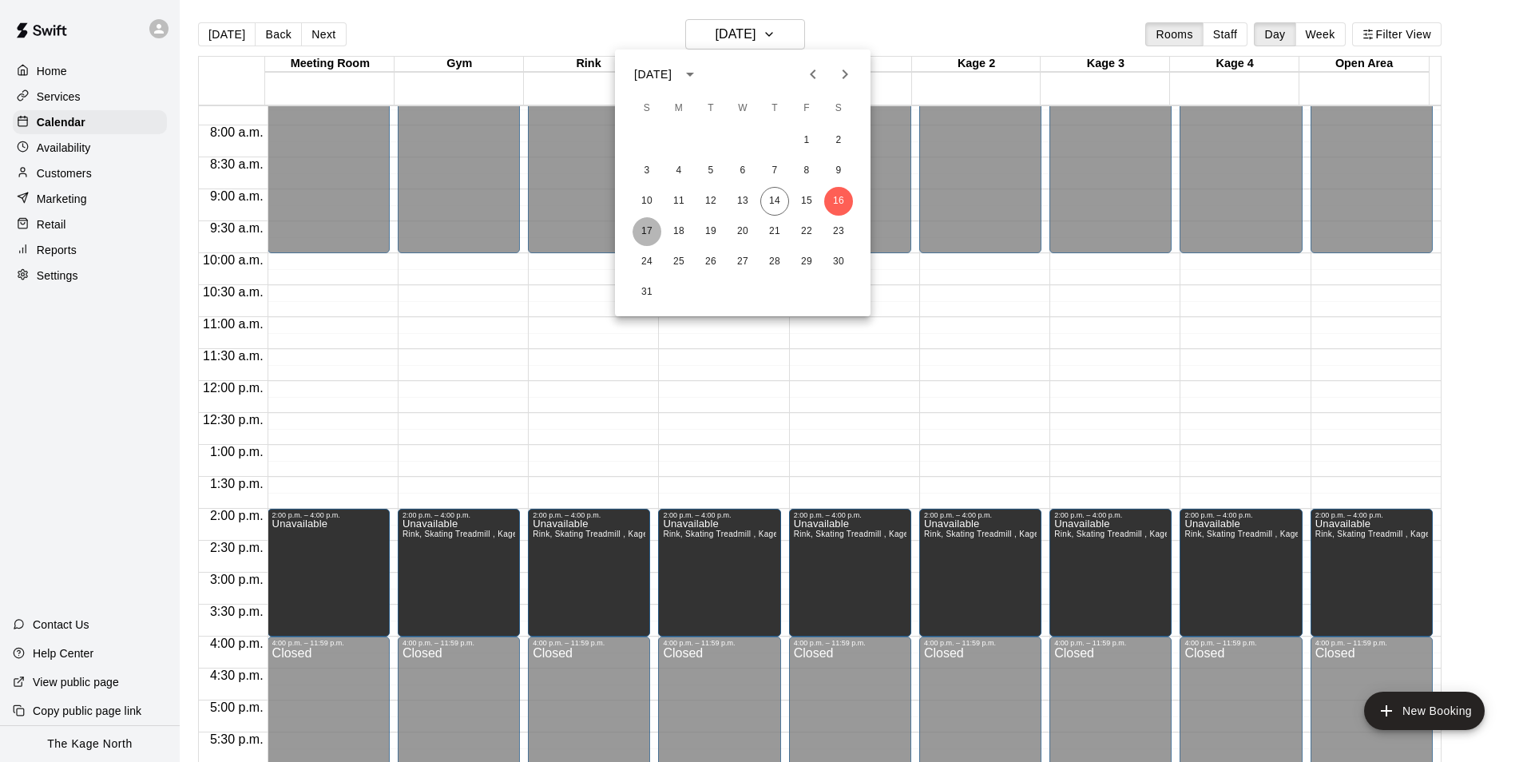
click at [649, 229] on button "17" at bounding box center [647, 231] width 29 height 29
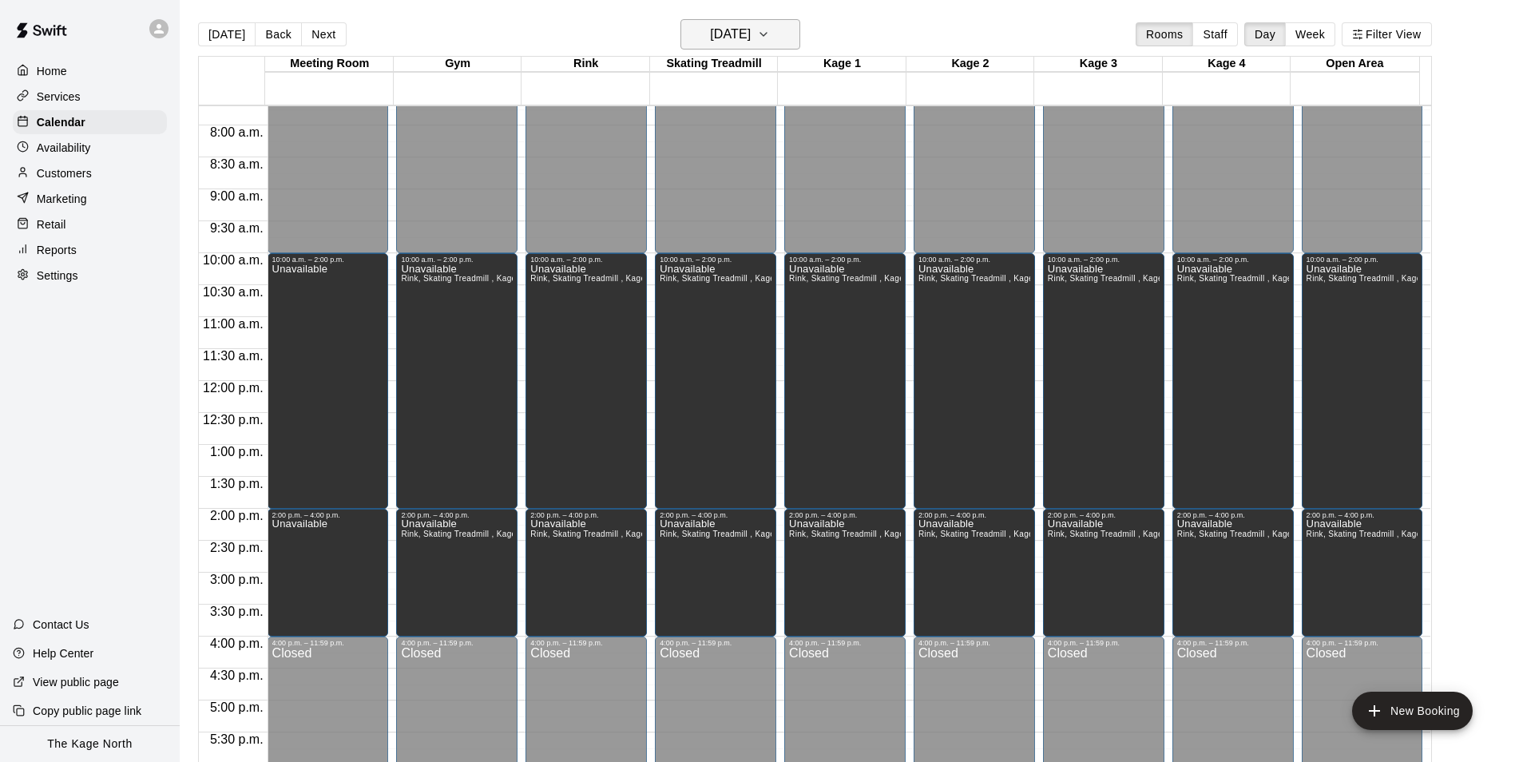
click at [751, 37] on h6 "Sunday Aug 17" at bounding box center [730, 34] width 41 height 22
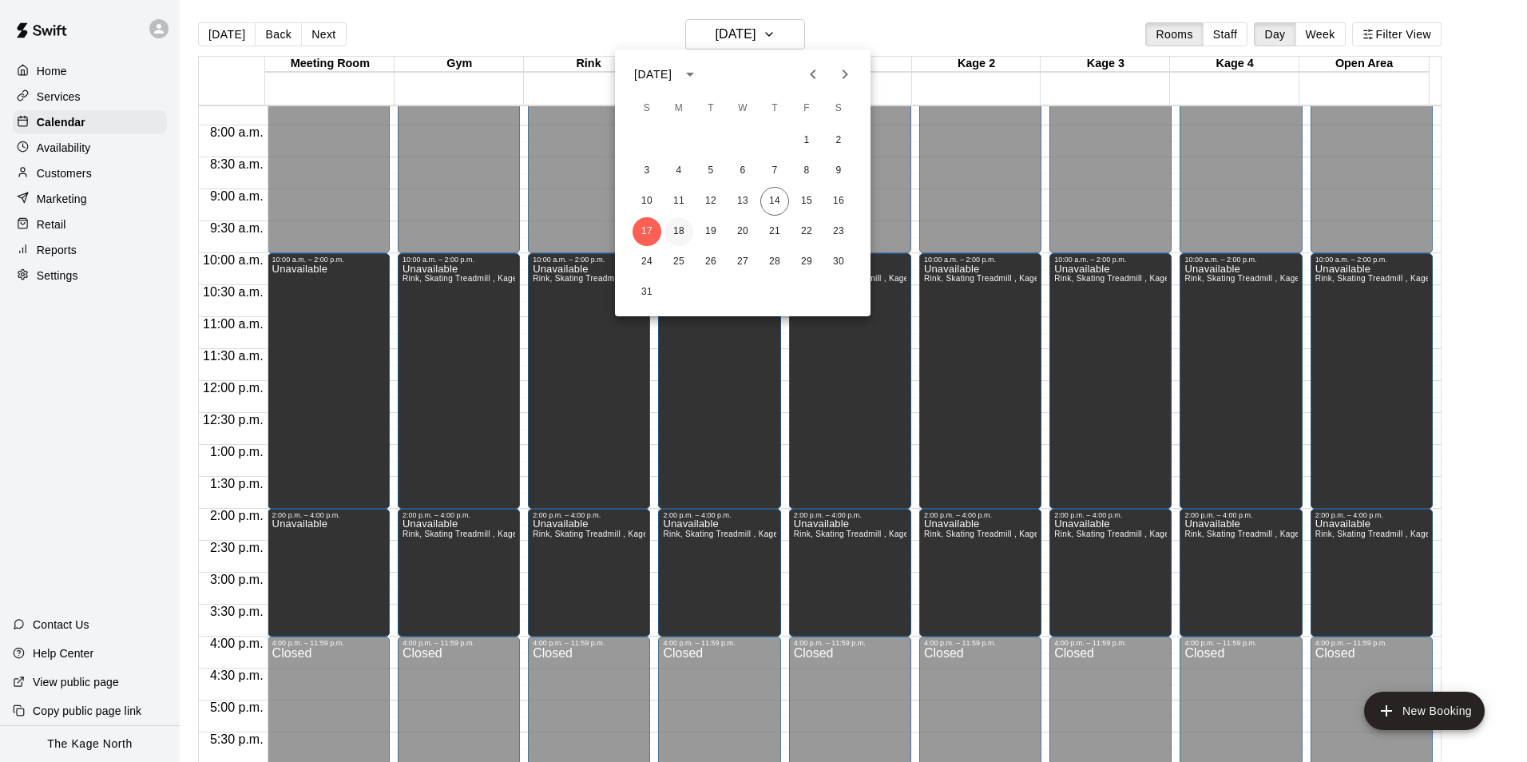
click at [677, 230] on button "18" at bounding box center [678, 231] width 29 height 29
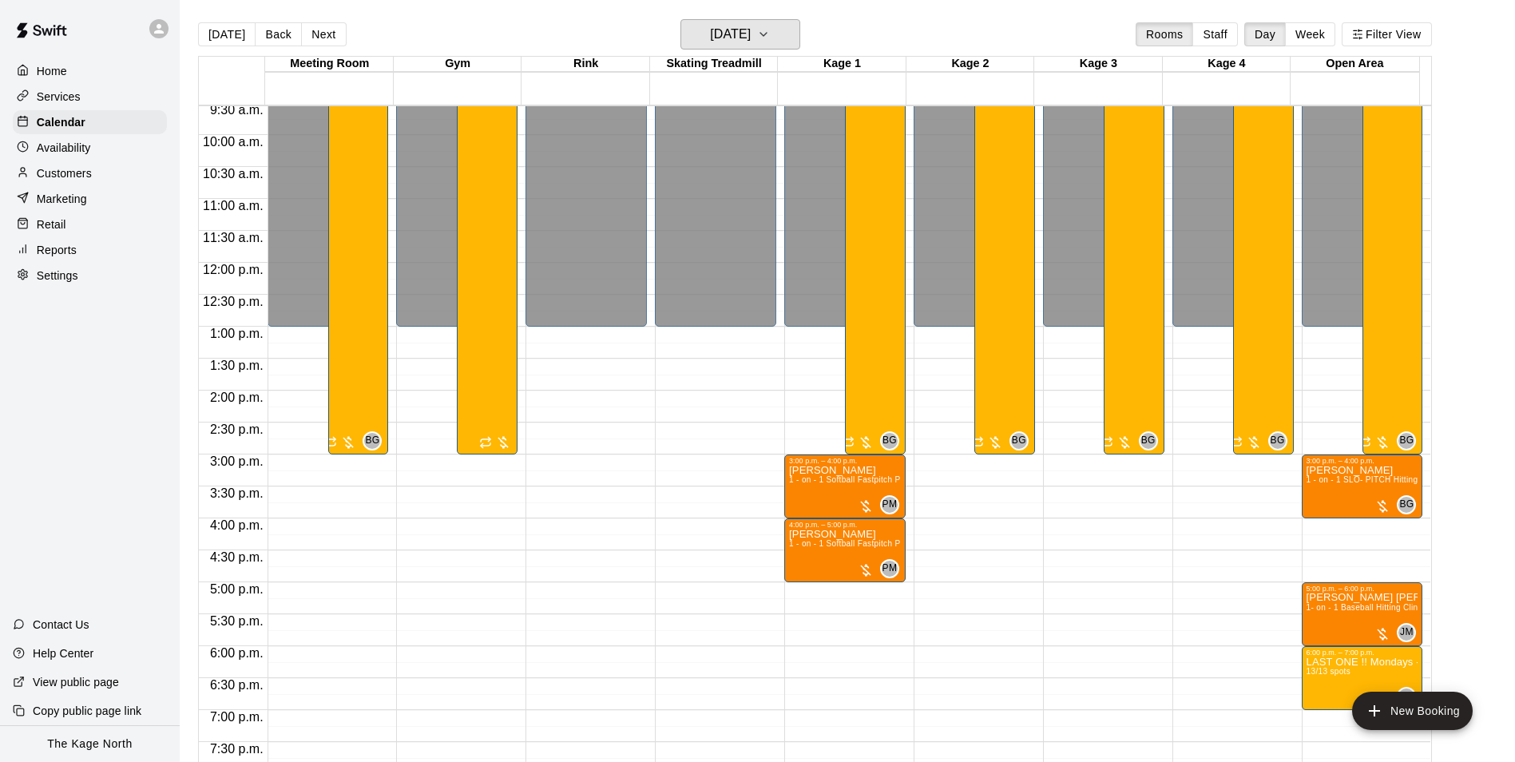
scroll to position [732, 0]
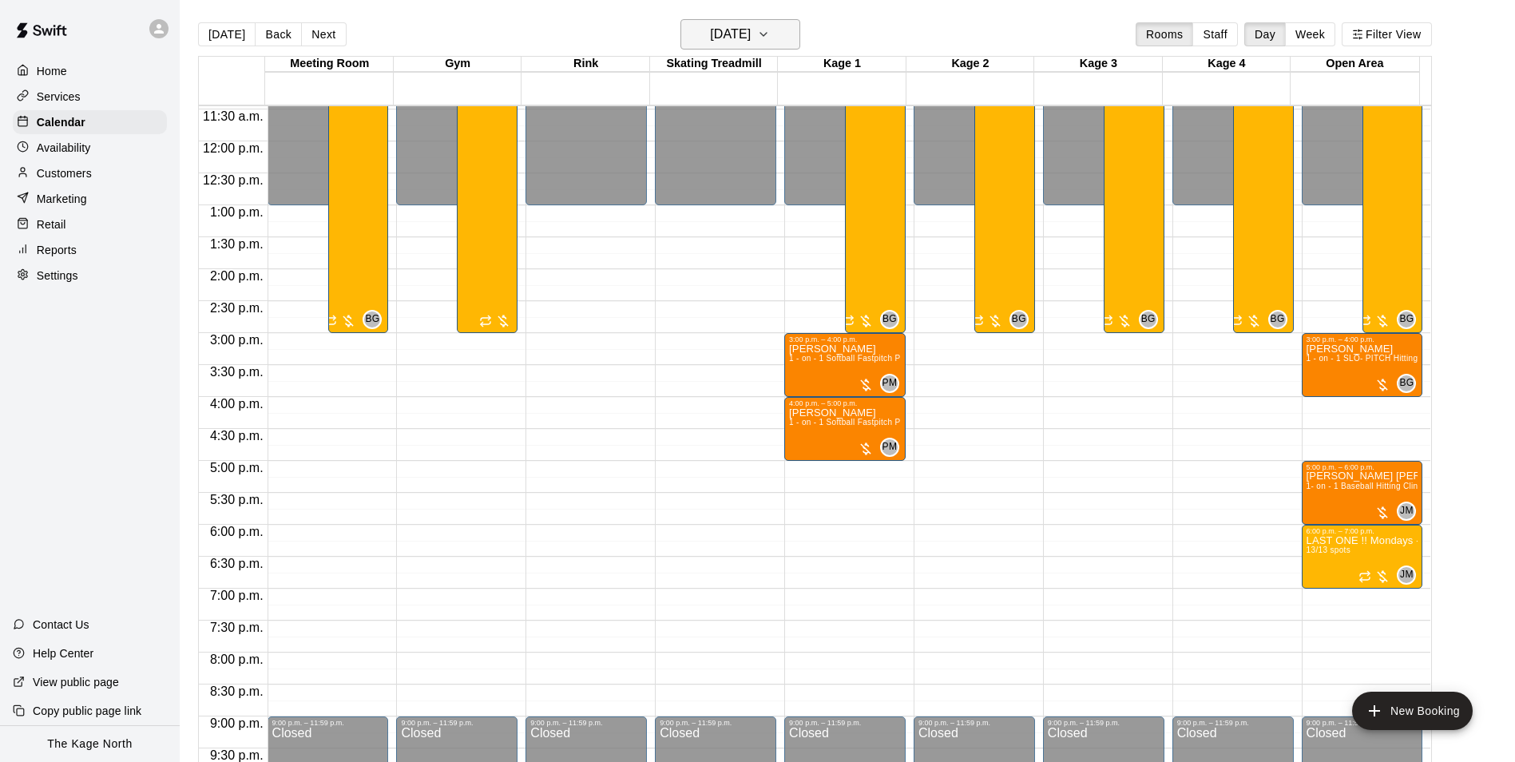
click at [751, 34] on h6 "Monday Aug 18" at bounding box center [730, 34] width 41 height 22
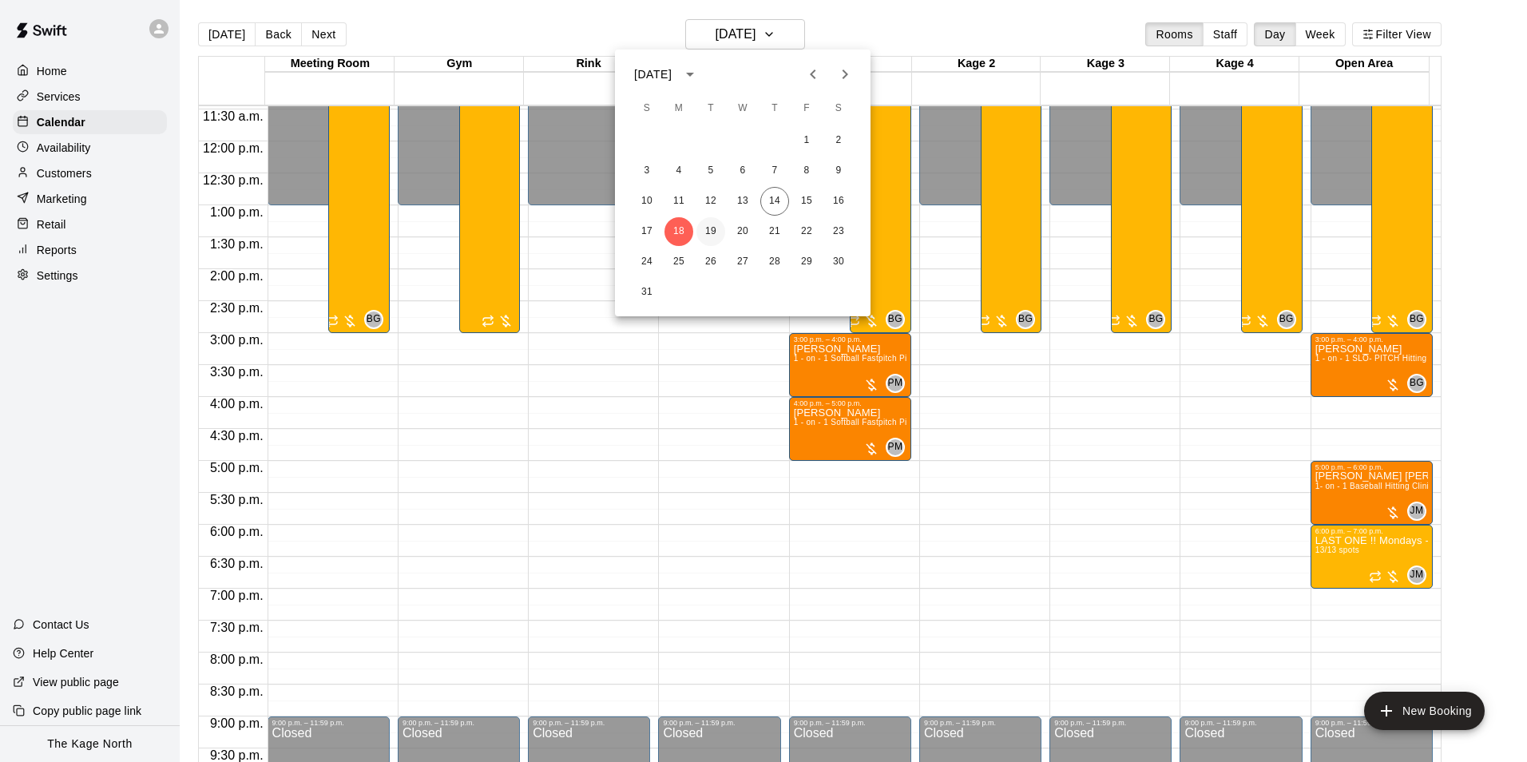
click at [714, 224] on button "19" at bounding box center [710, 231] width 29 height 29
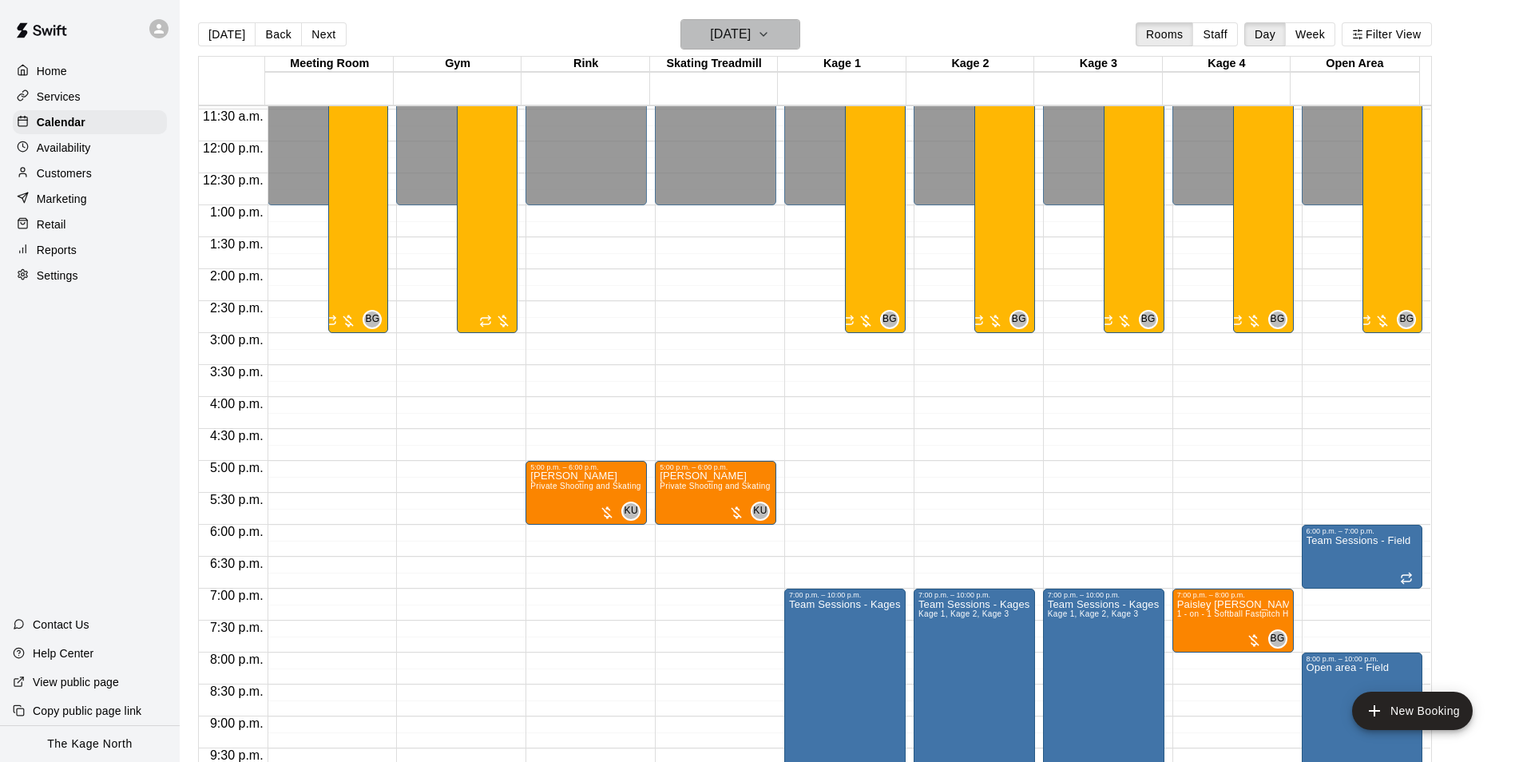
click at [751, 30] on h6 "Tuesday Aug 19" at bounding box center [730, 34] width 41 height 22
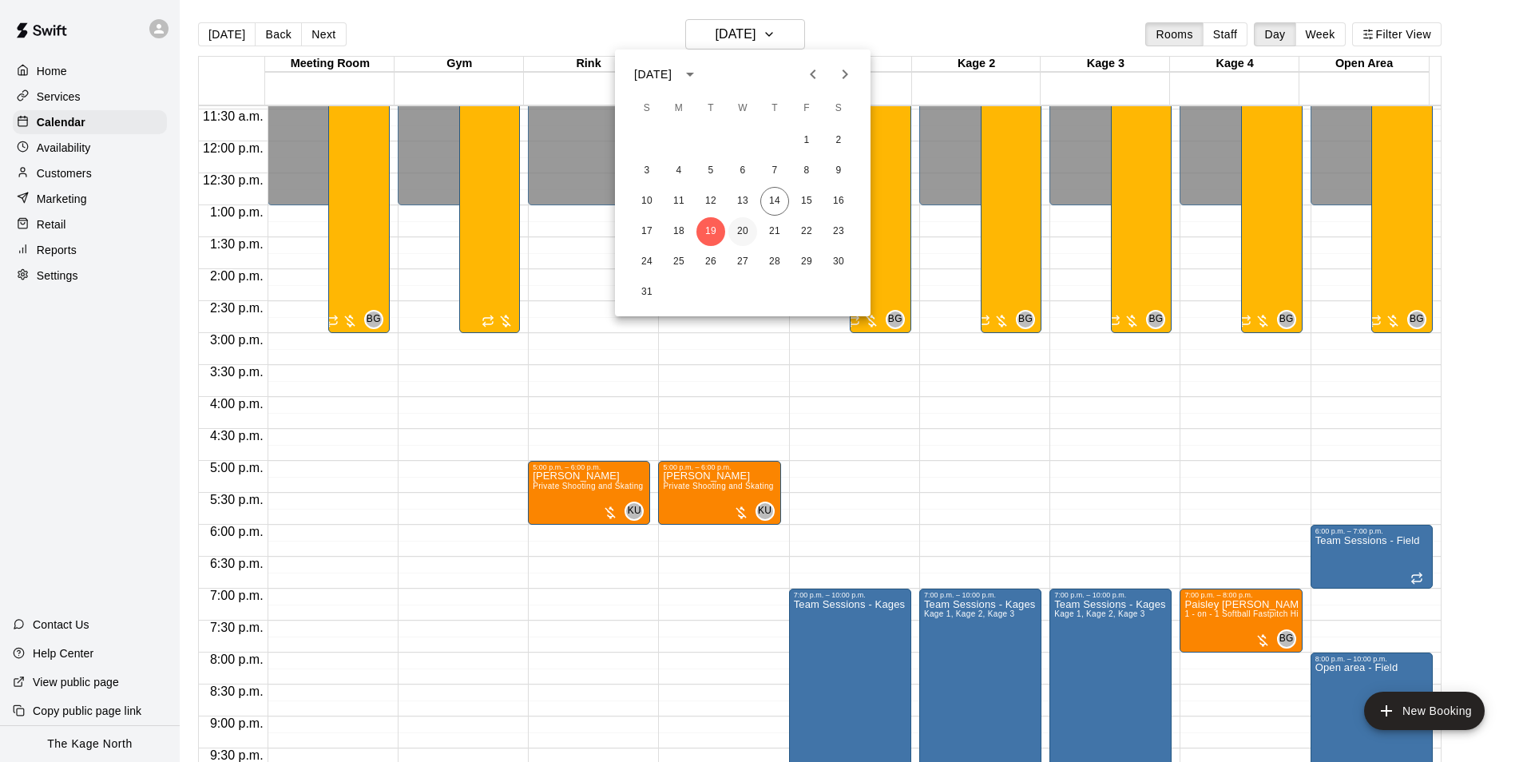
click at [740, 232] on button "20" at bounding box center [742, 231] width 29 height 29
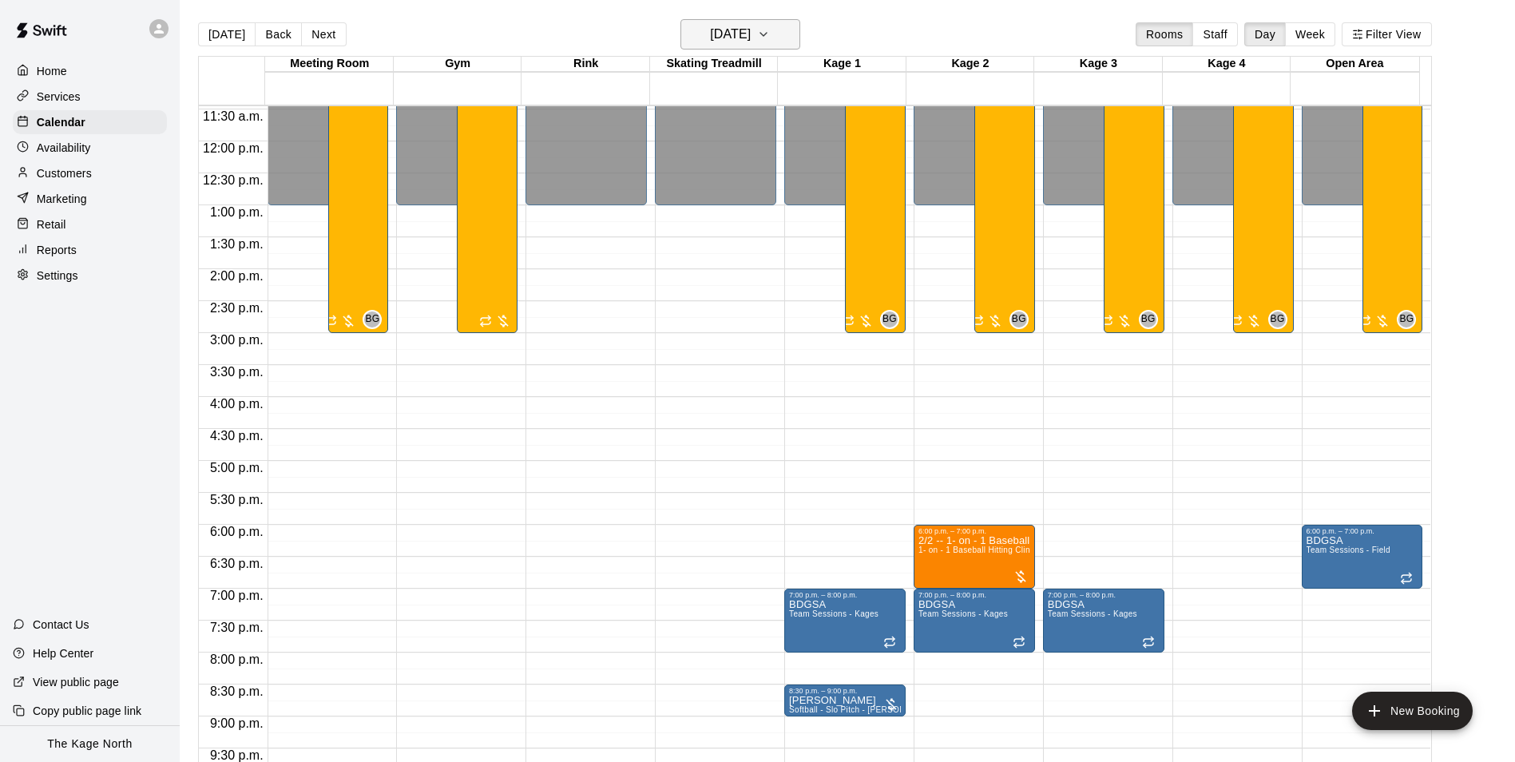
click at [751, 30] on h6 "Wednesday Aug 20" at bounding box center [730, 34] width 41 height 22
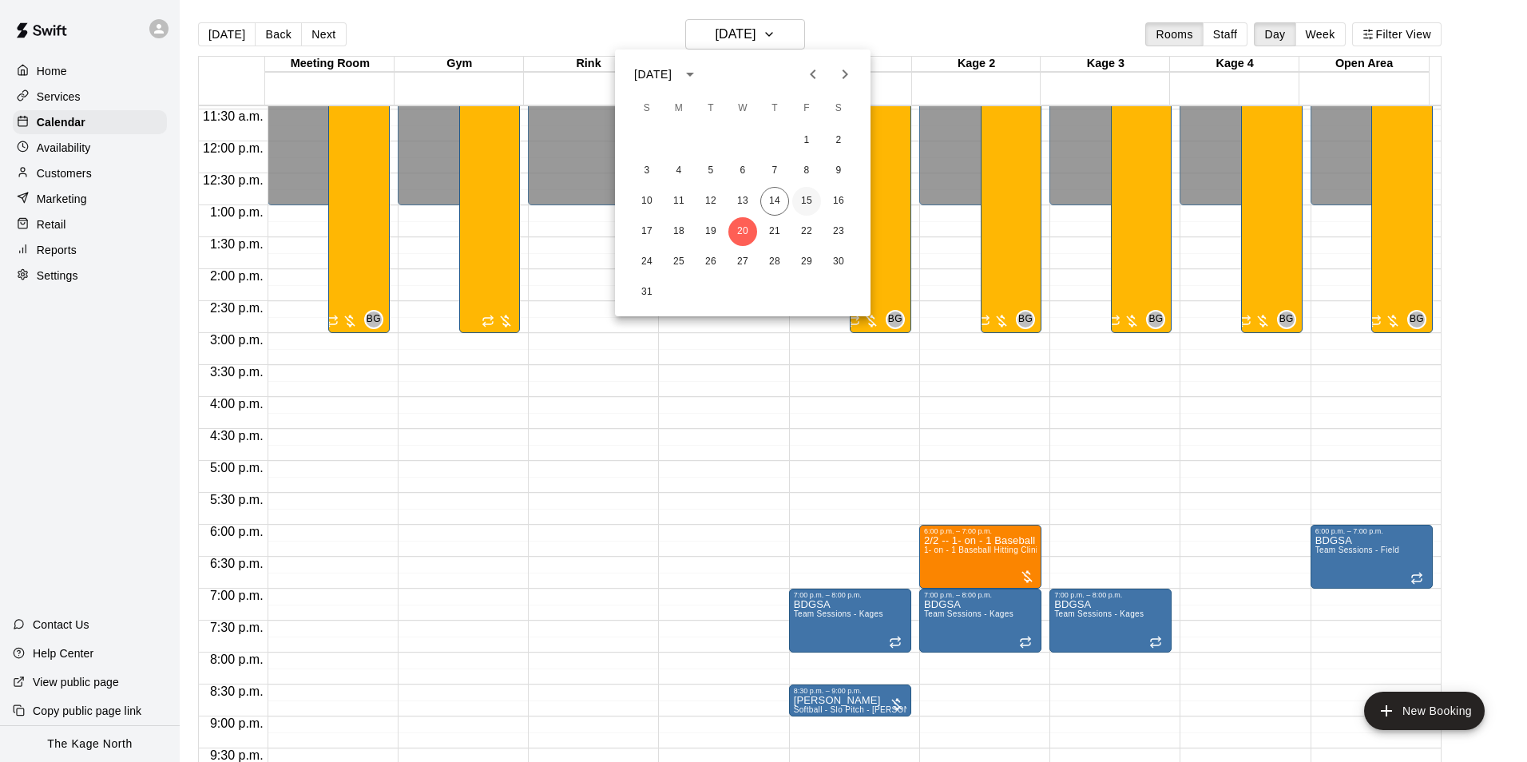
click at [815, 200] on button "15" at bounding box center [806, 201] width 29 height 29
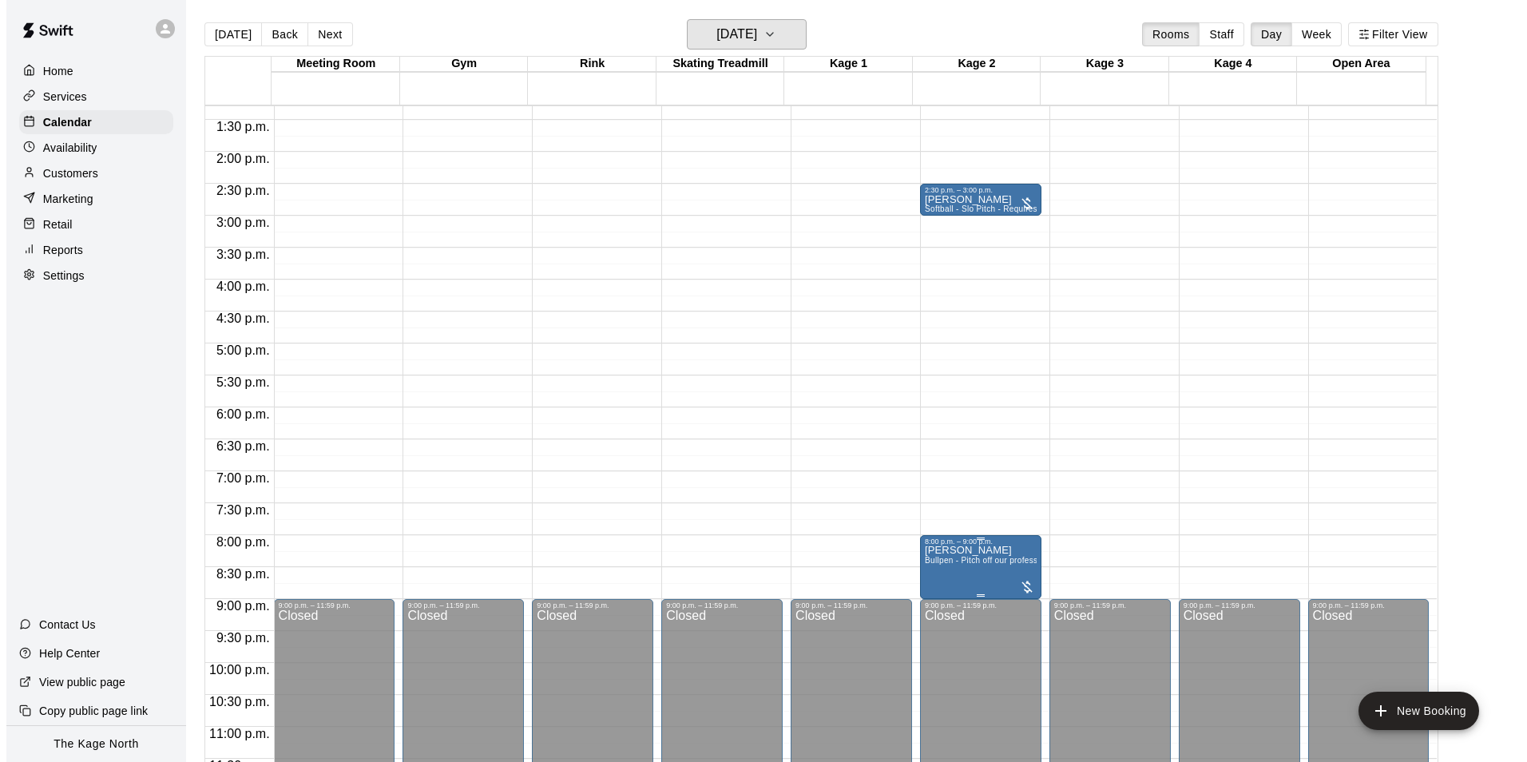
scroll to position [861, 0]
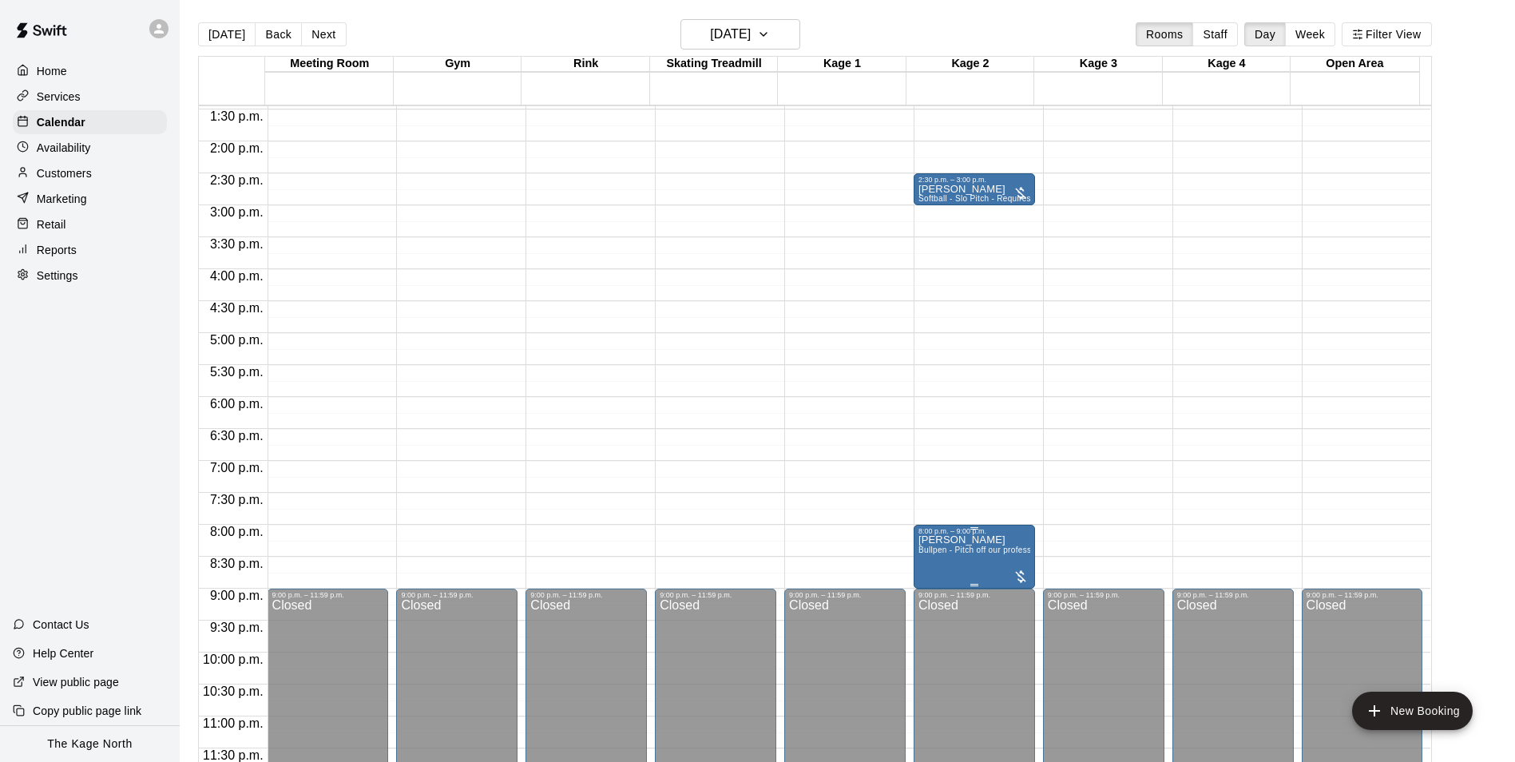
drag, startPoint x: 925, startPoint y: 584, endPoint x: 966, endPoint y: 593, distance: 42.6
click at [925, 584] on img "edit" at bounding box center [932, 590] width 18 height 18
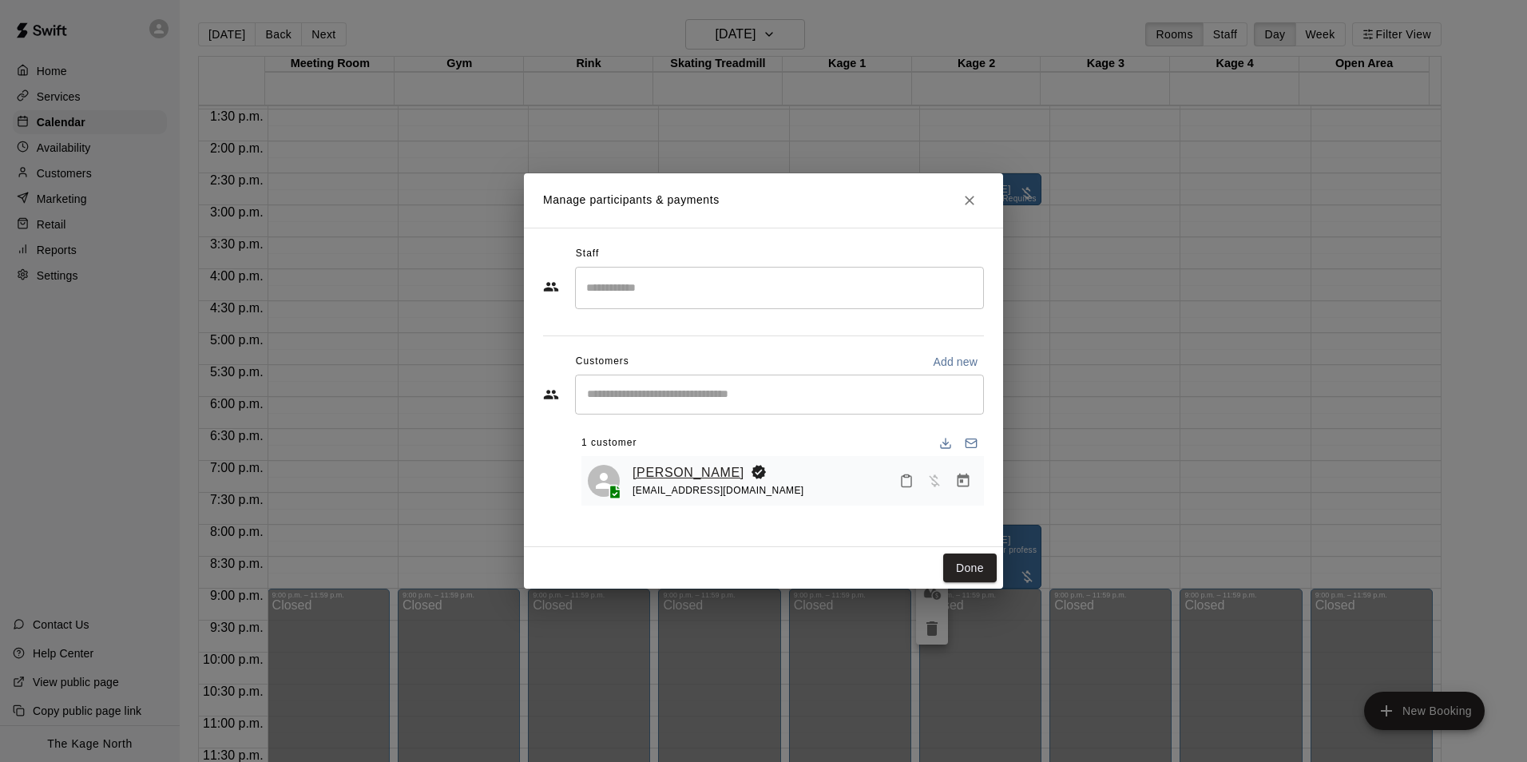
click at [725, 470] on link "Spencer MacLellan" at bounding box center [689, 472] width 112 height 21
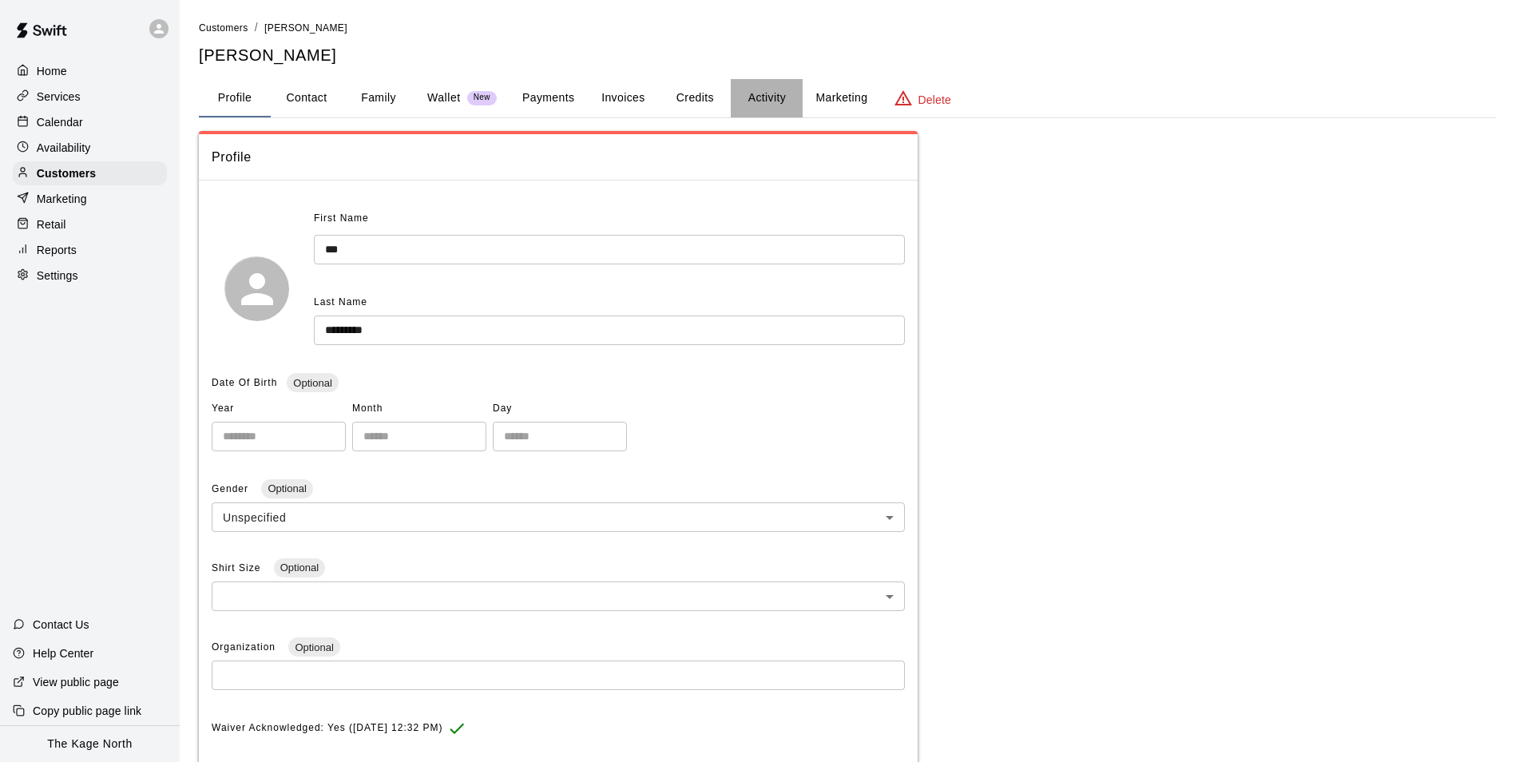
click at [780, 85] on button "Activity" at bounding box center [767, 98] width 72 height 38
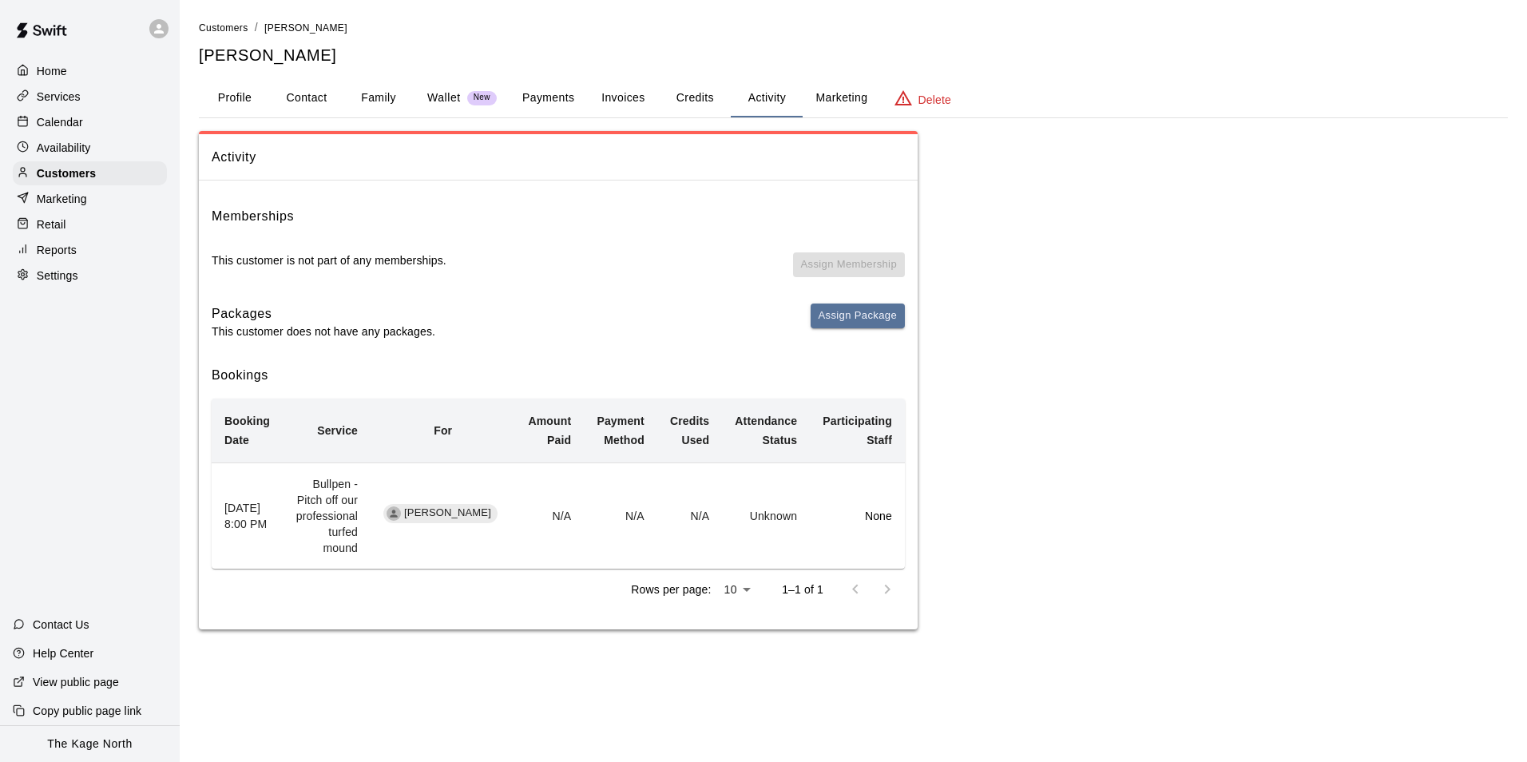
drag, startPoint x: 645, startPoint y: 95, endPoint x: 629, endPoint y: 105, distance: 17.9
click at [644, 95] on button "Invoices" at bounding box center [623, 98] width 72 height 38
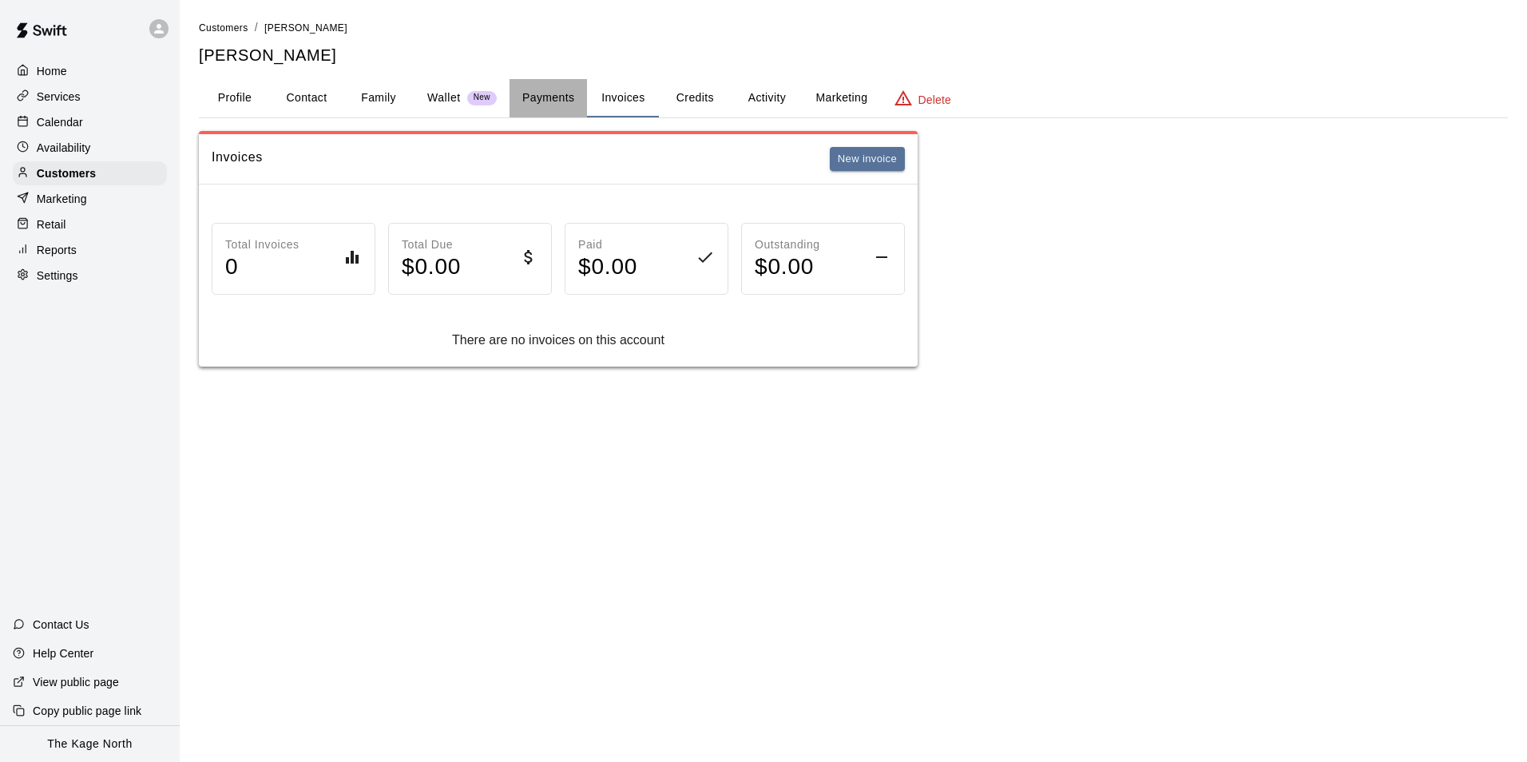
click at [539, 95] on button "Payments" at bounding box center [548, 98] width 77 height 38
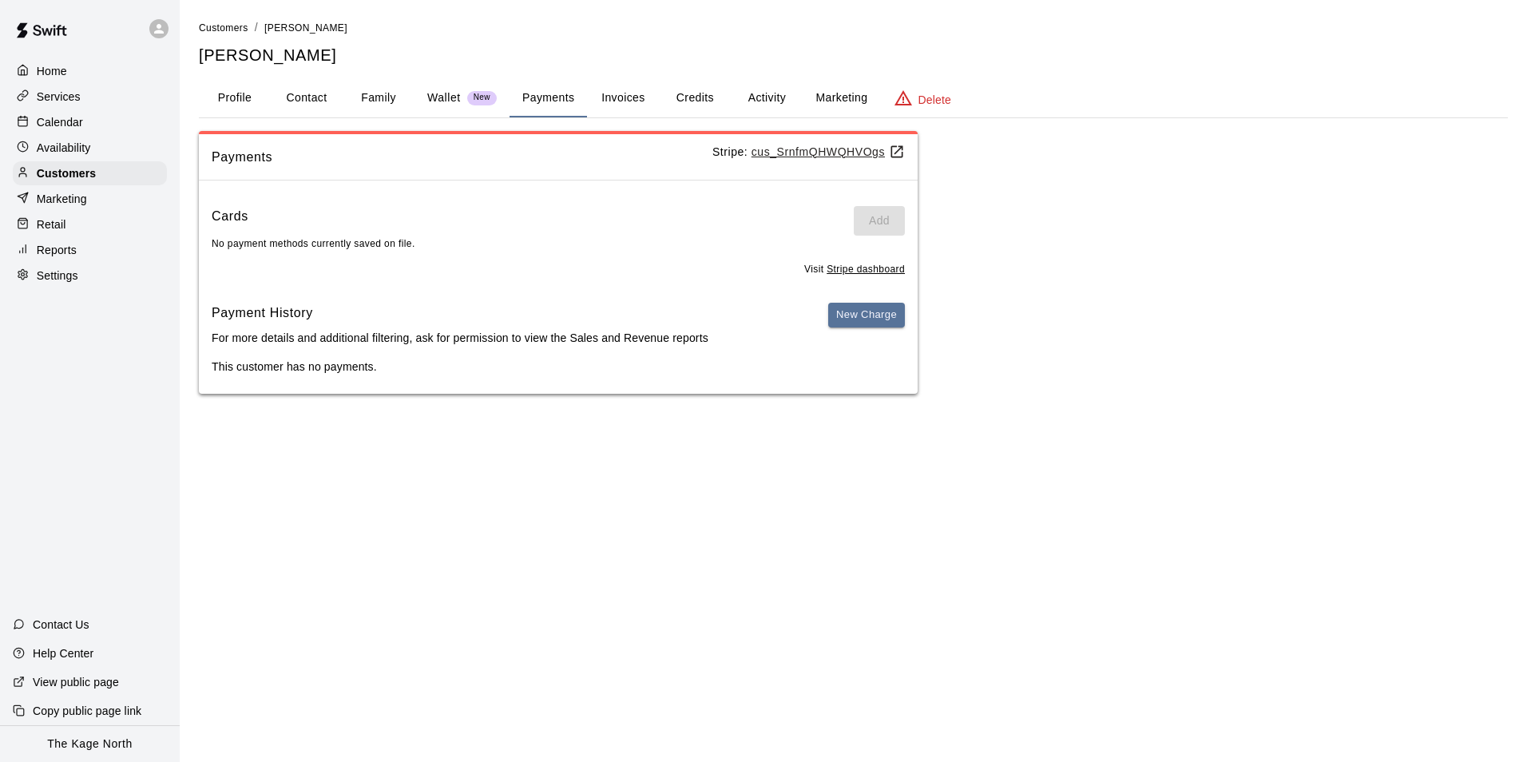
click at [429, 97] on p "Wallet" at bounding box center [444, 97] width 34 height 17
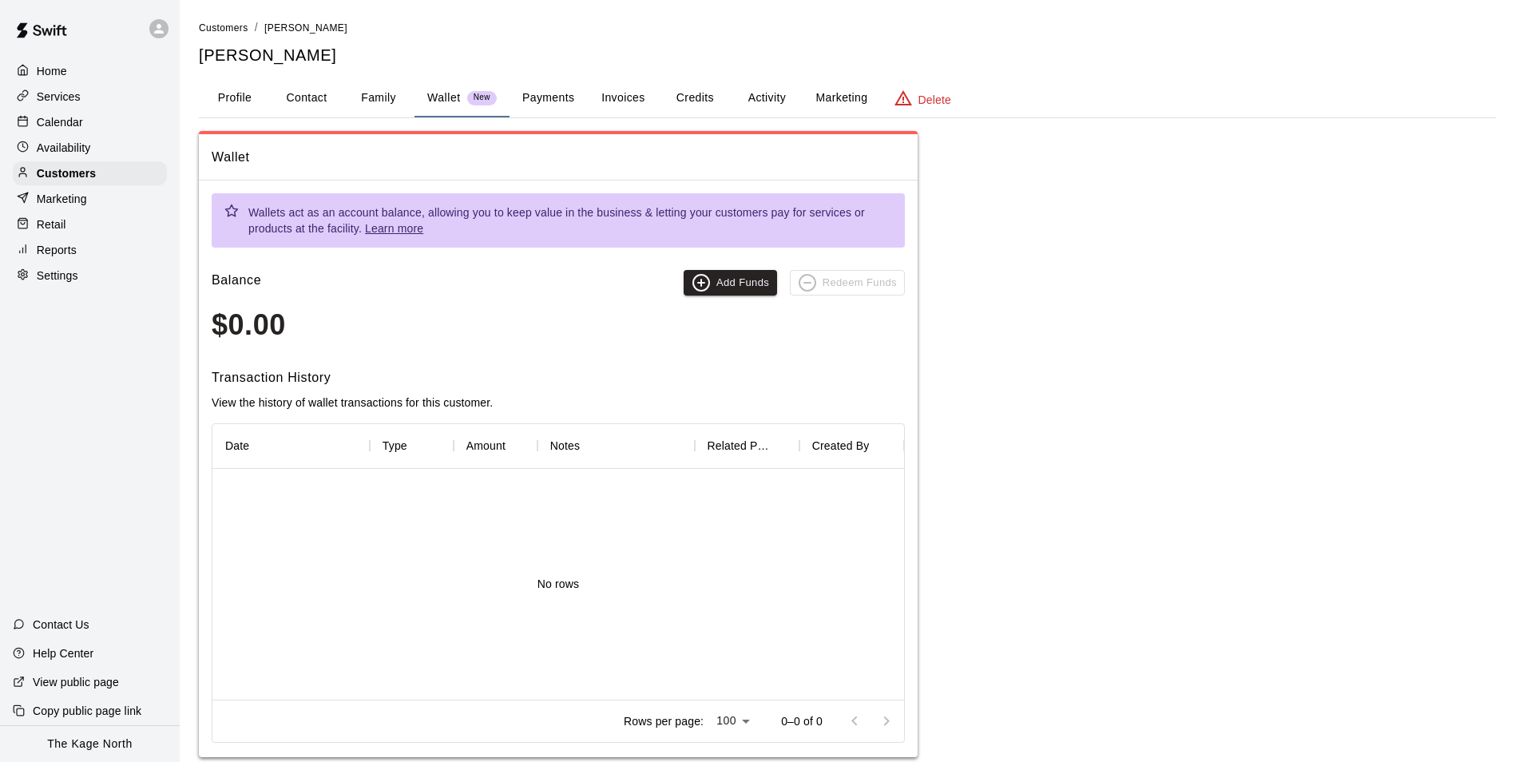
click at [367, 97] on button "Family" at bounding box center [379, 98] width 72 height 38
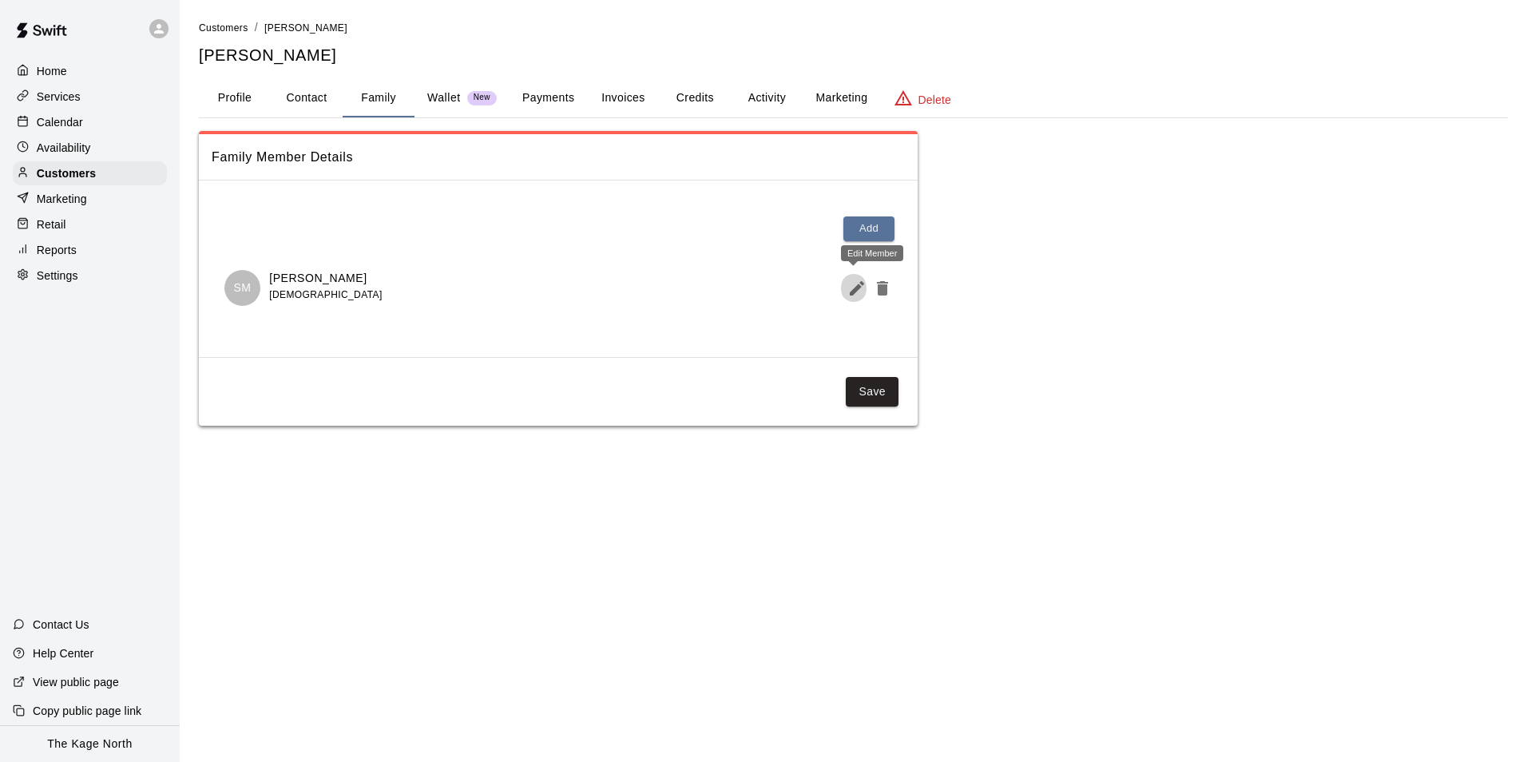
click at [858, 297] on icon "Edit Member" at bounding box center [856, 288] width 19 height 19
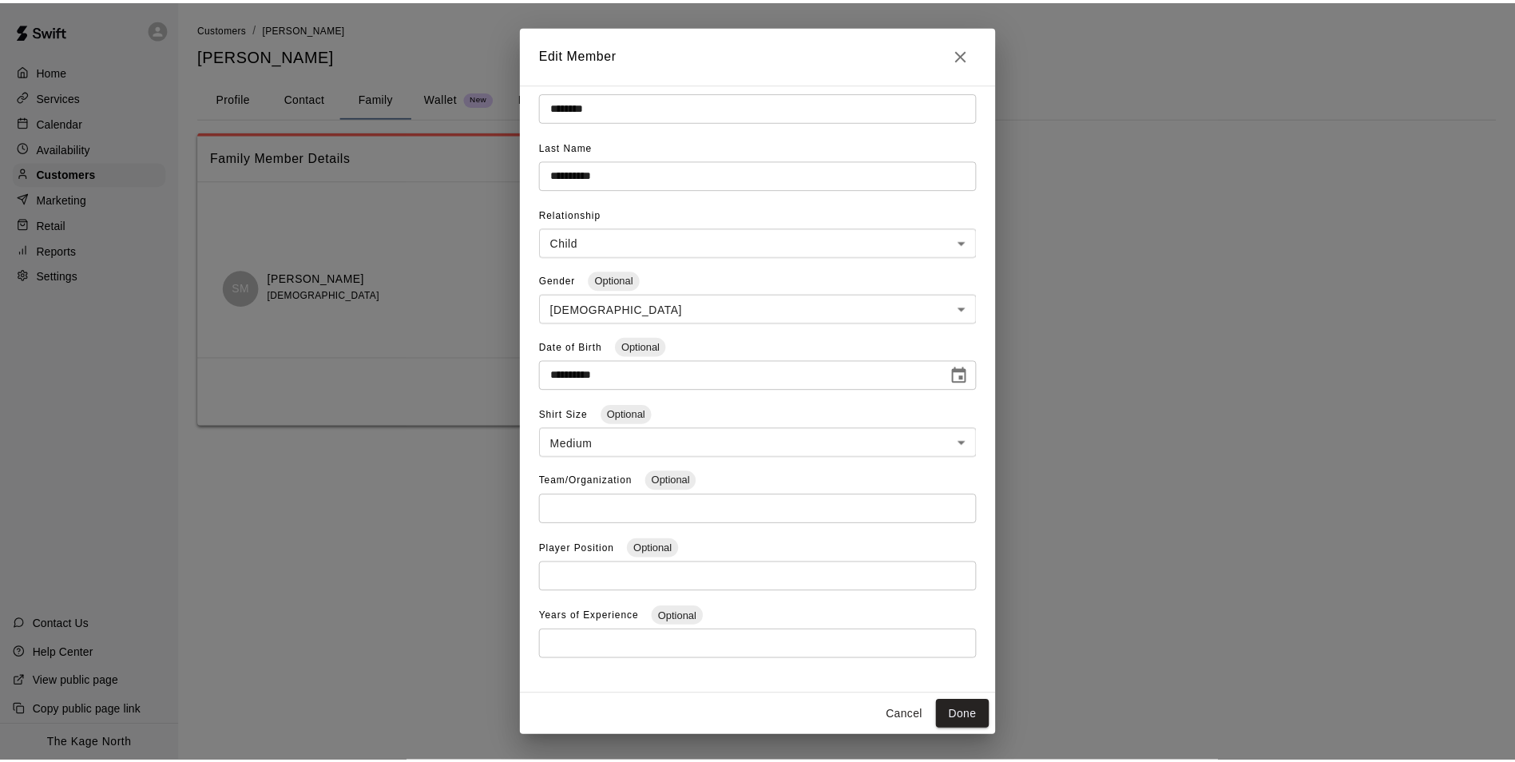
scroll to position [47, 0]
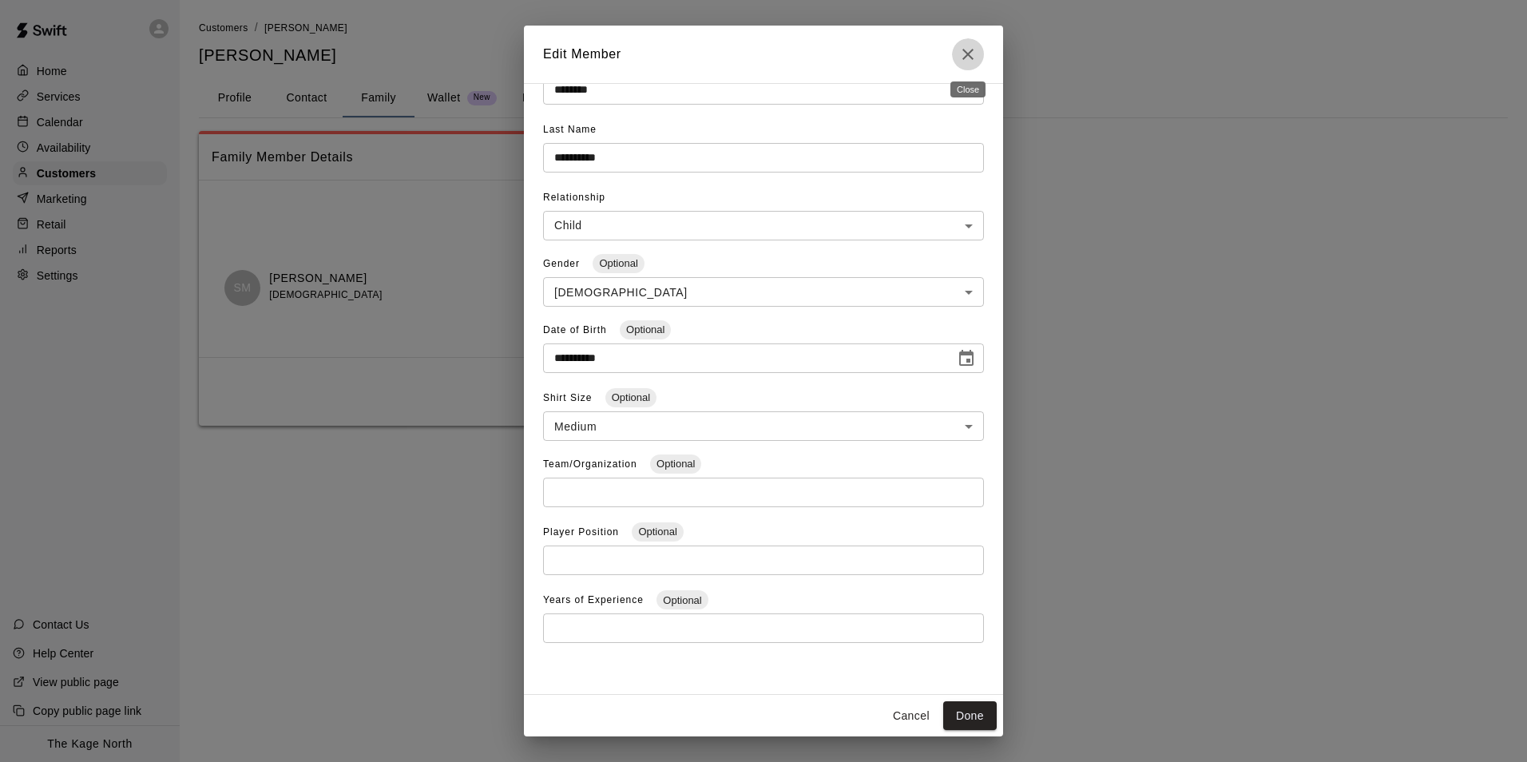
click at [967, 51] on icon "Close" at bounding box center [967, 54] width 19 height 19
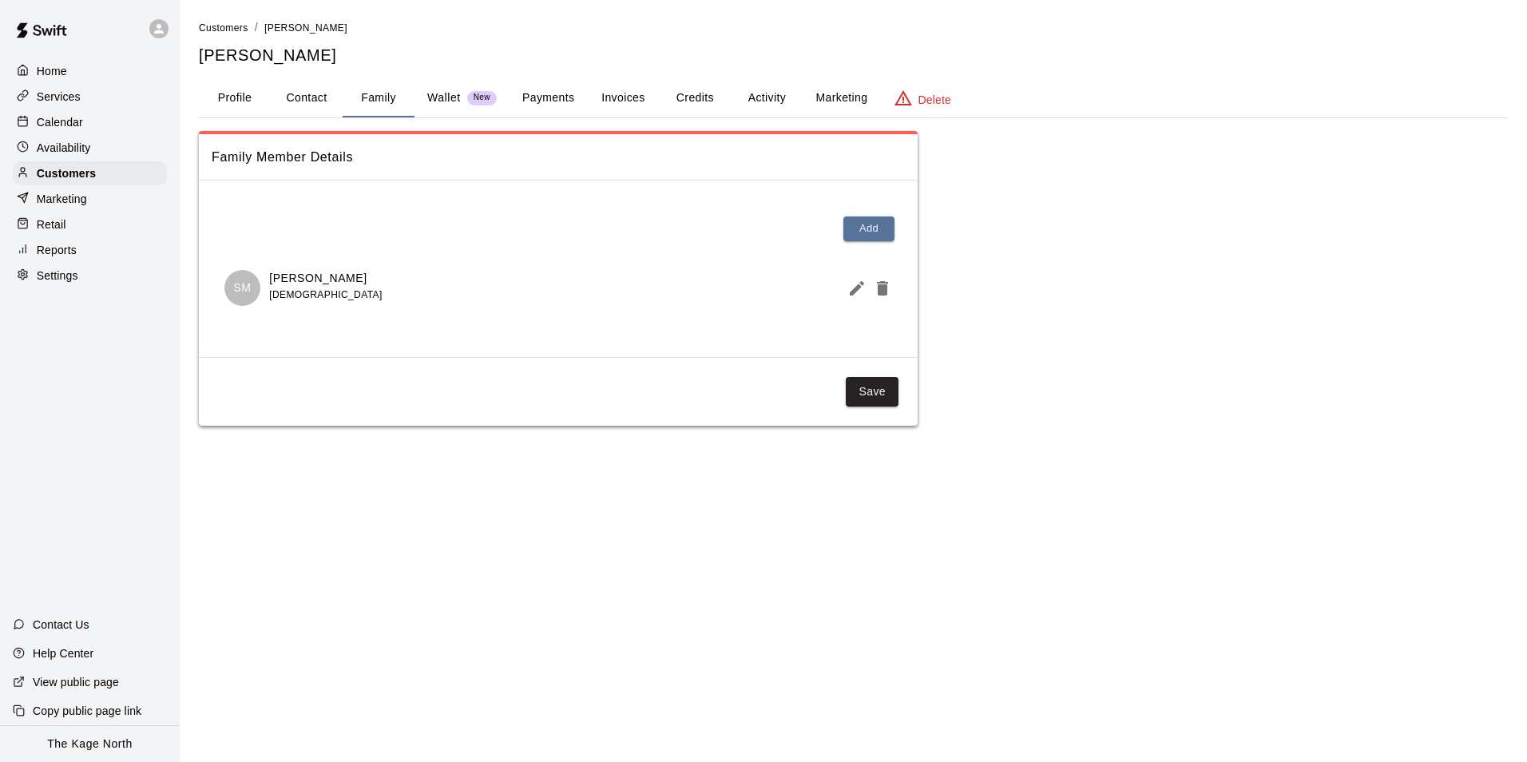
click at [284, 96] on button "Contact" at bounding box center [307, 98] width 72 height 38
select select "**"
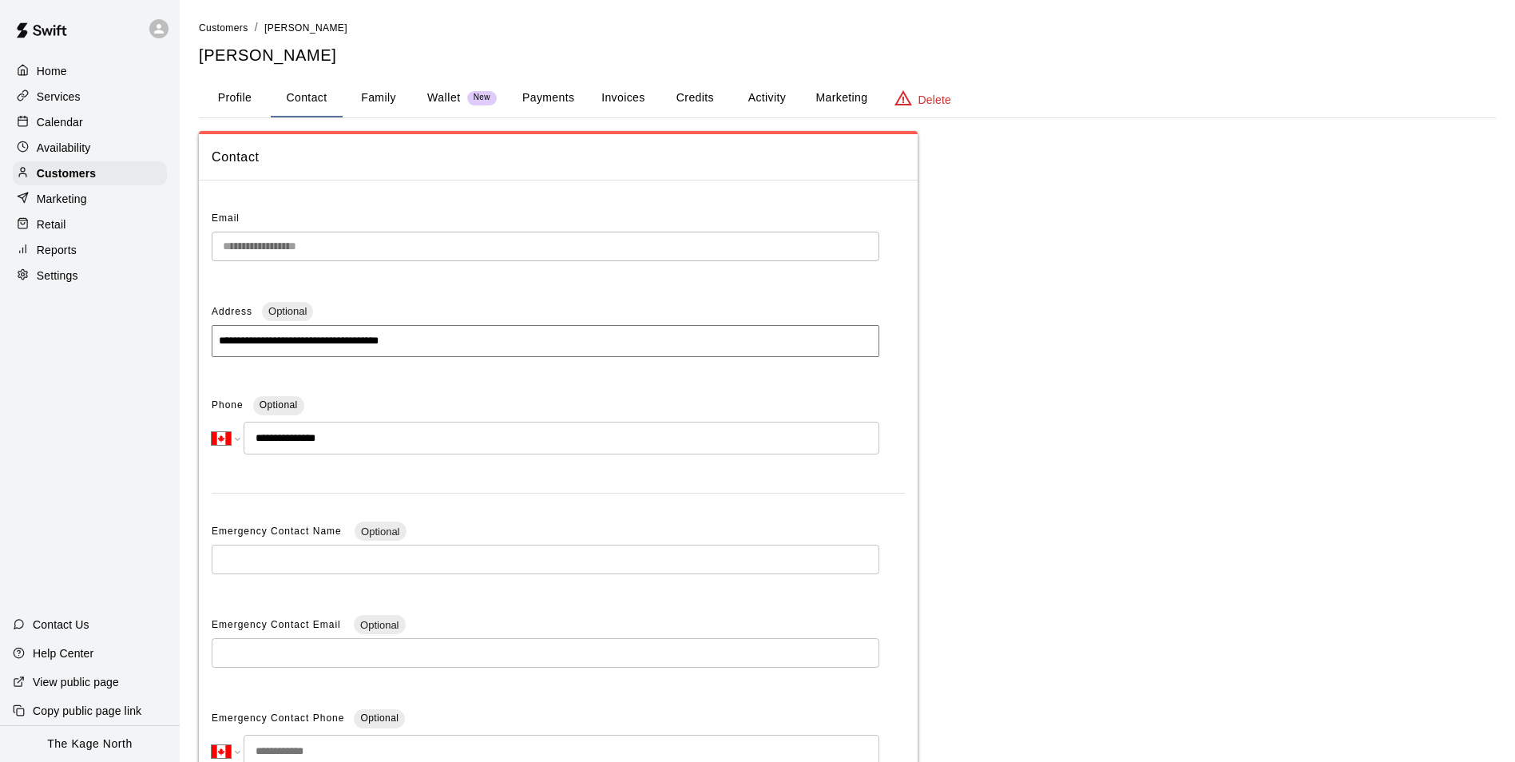
click at [241, 95] on button "Profile" at bounding box center [235, 98] width 72 height 38
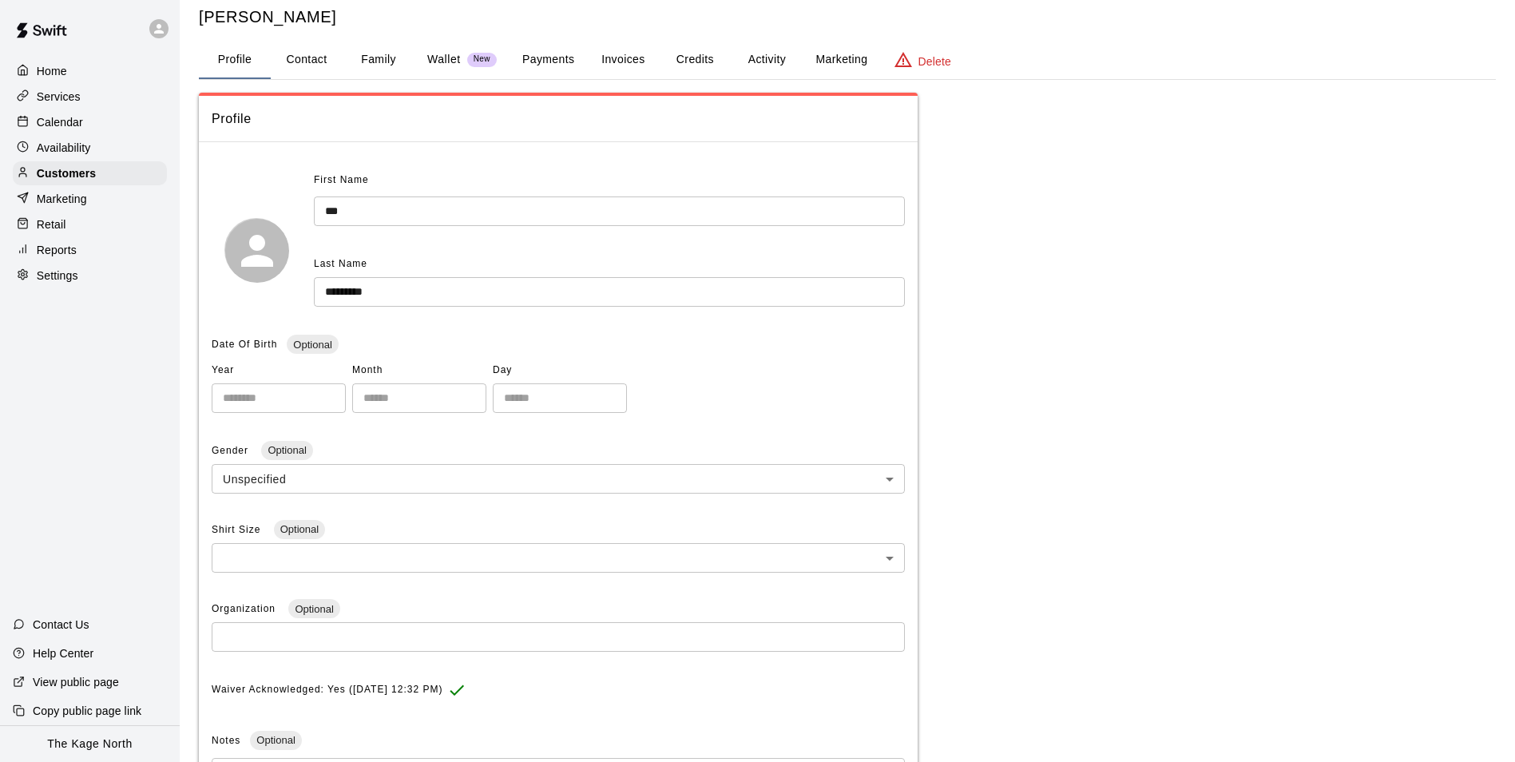
scroll to position [0, 0]
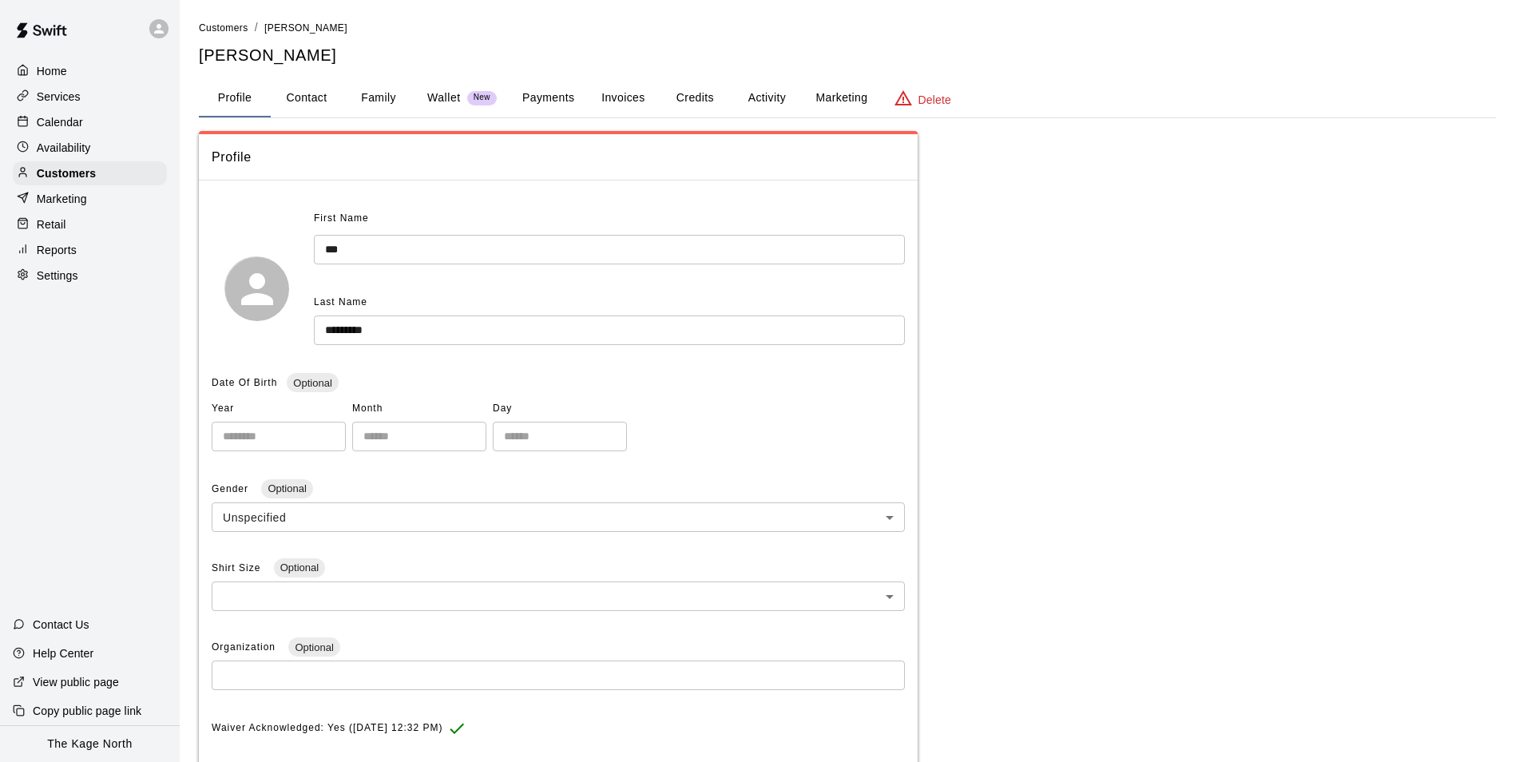
click at [300, 96] on button "Contact" at bounding box center [307, 98] width 72 height 38
select select "**"
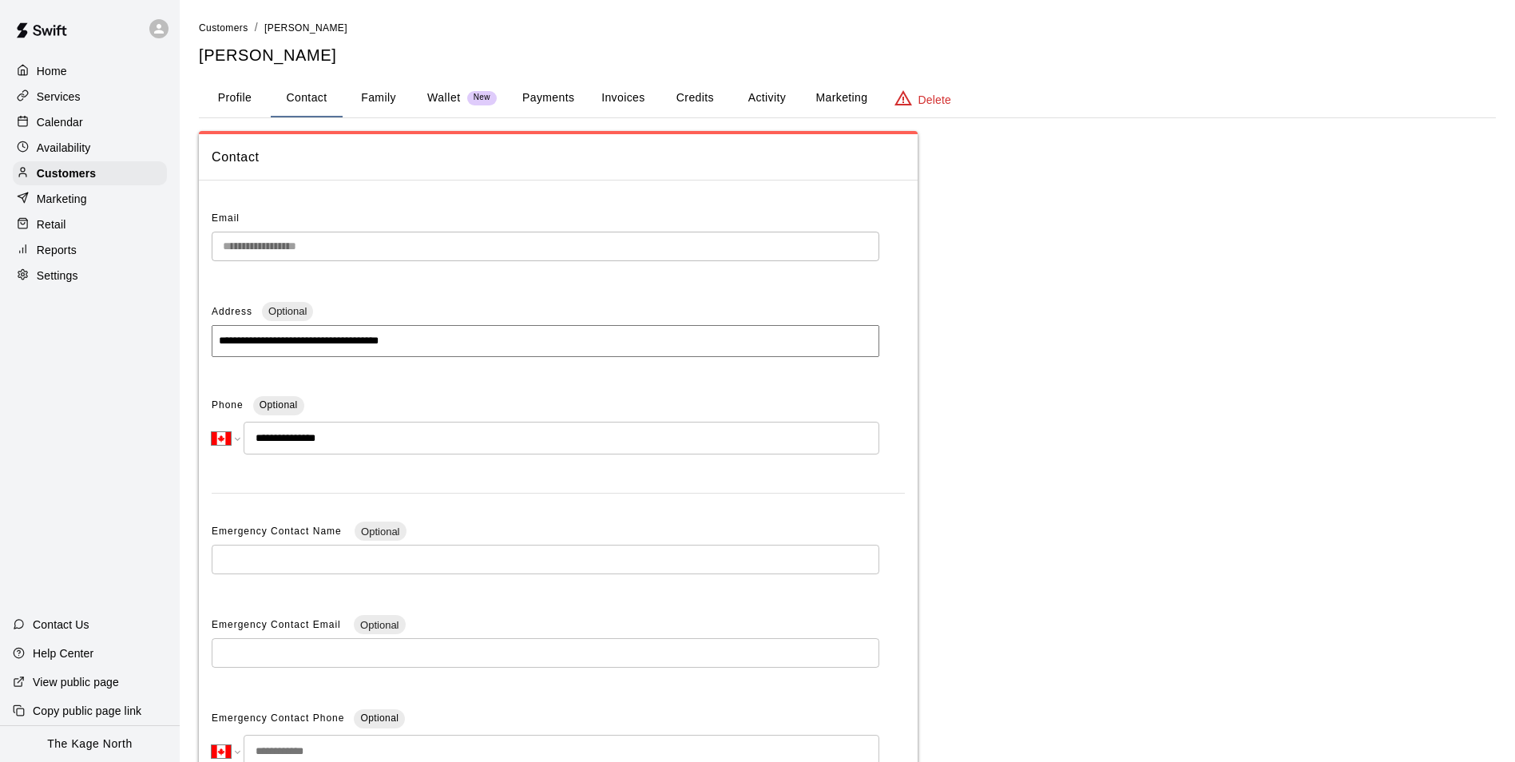
click at [69, 123] on p "Calendar" at bounding box center [60, 122] width 46 height 16
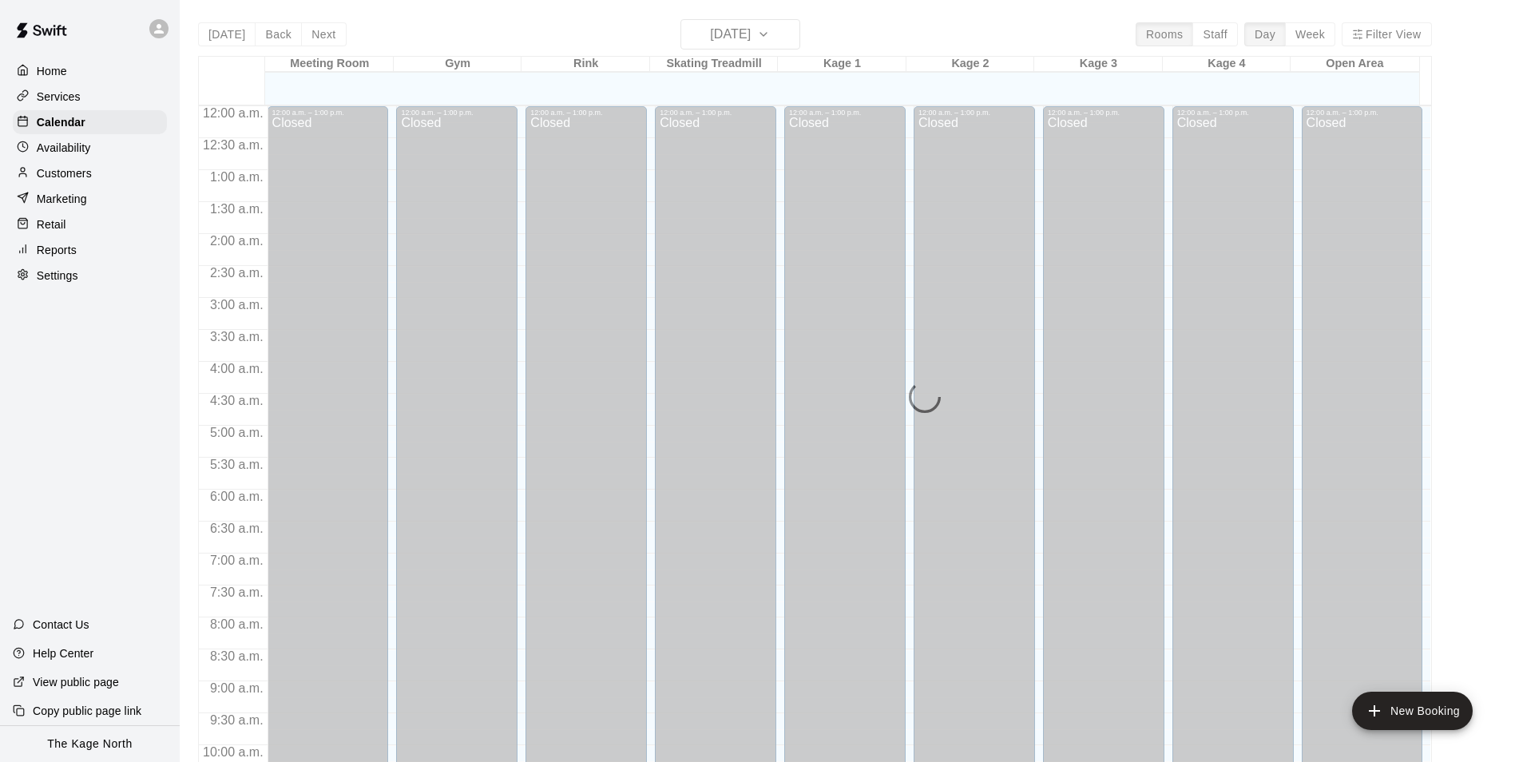
scroll to position [811, 0]
